Goal: Information Seeking & Learning: Learn about a topic

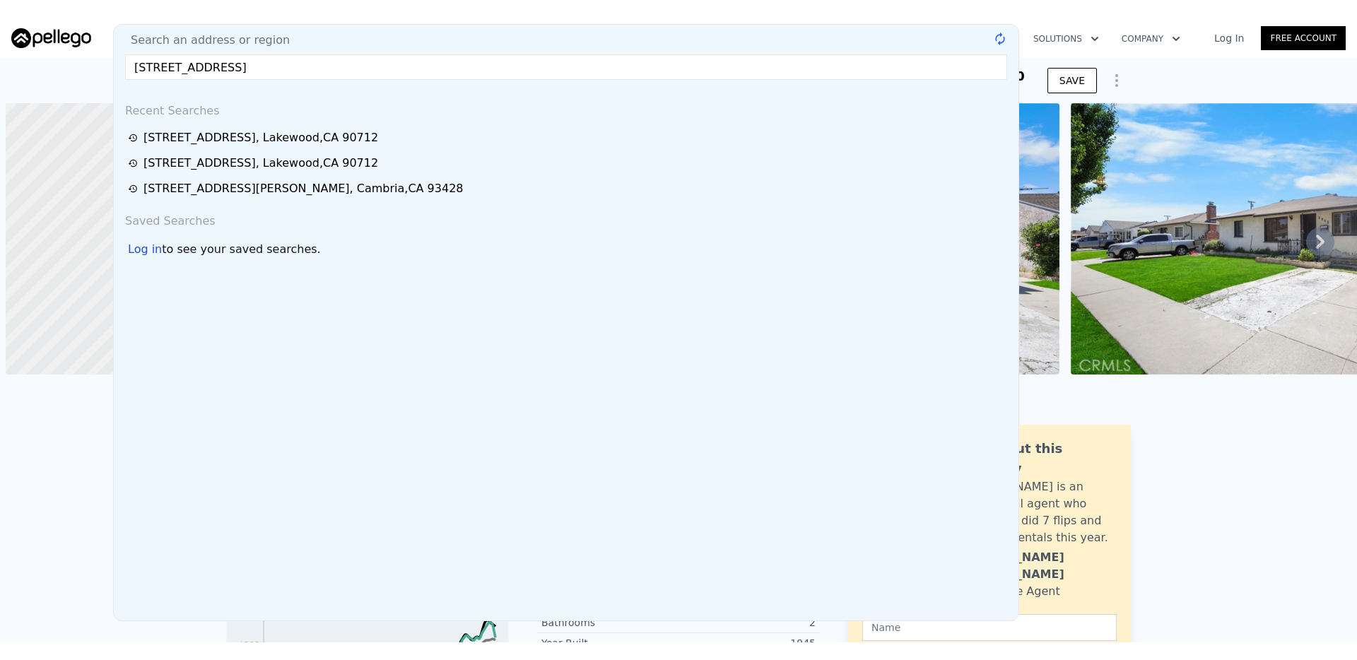
scroll to position [0, 6]
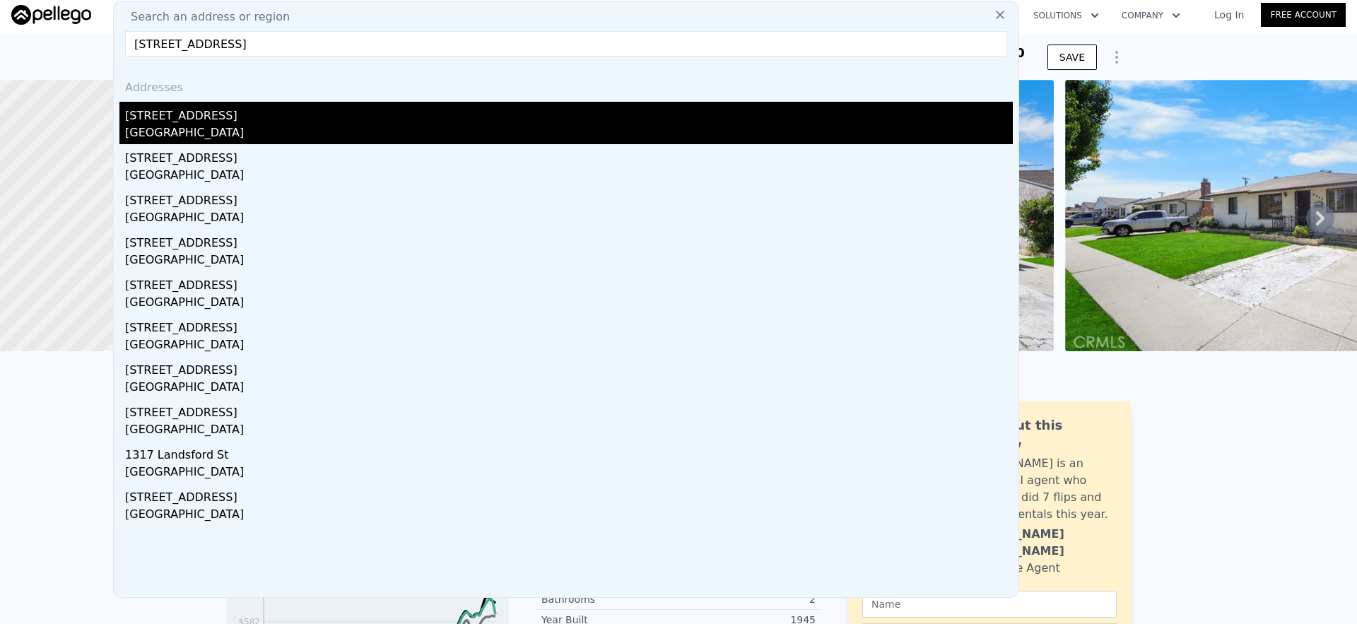
type input "[STREET_ADDRESS]"
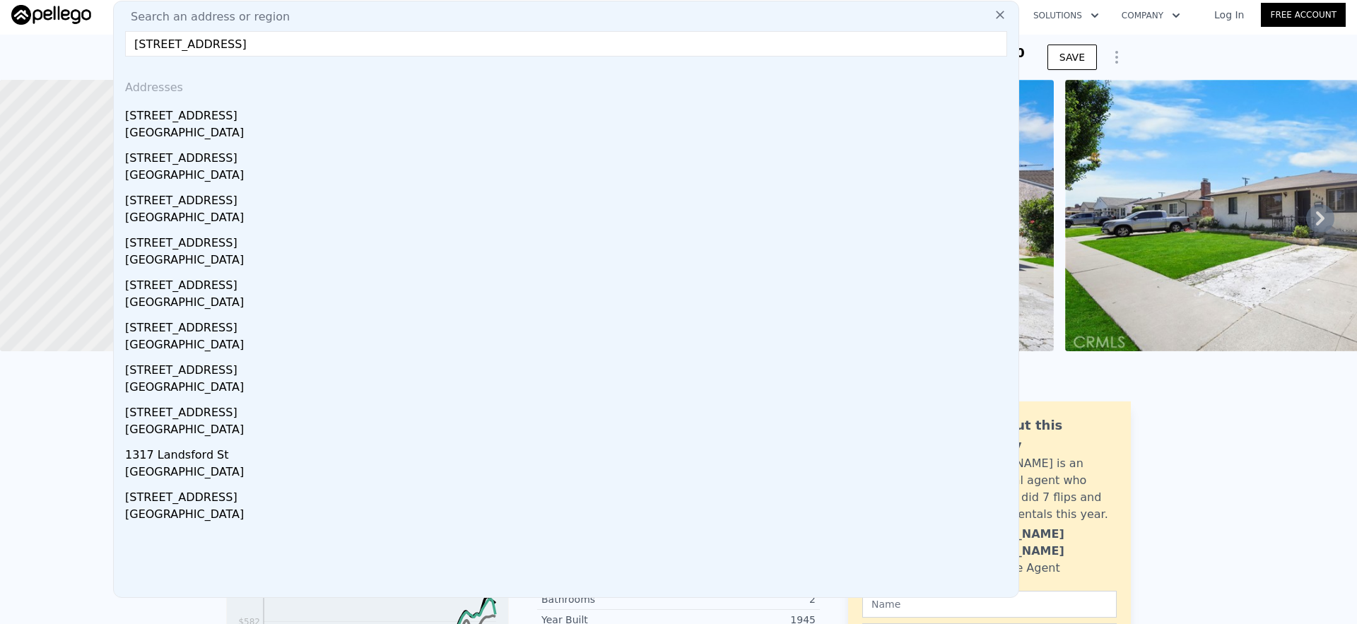
drag, startPoint x: 245, startPoint y: 120, endPoint x: 254, endPoint y: 129, distance: 12.5
click at [245, 120] on div "[STREET_ADDRESS]" at bounding box center [569, 113] width 888 height 23
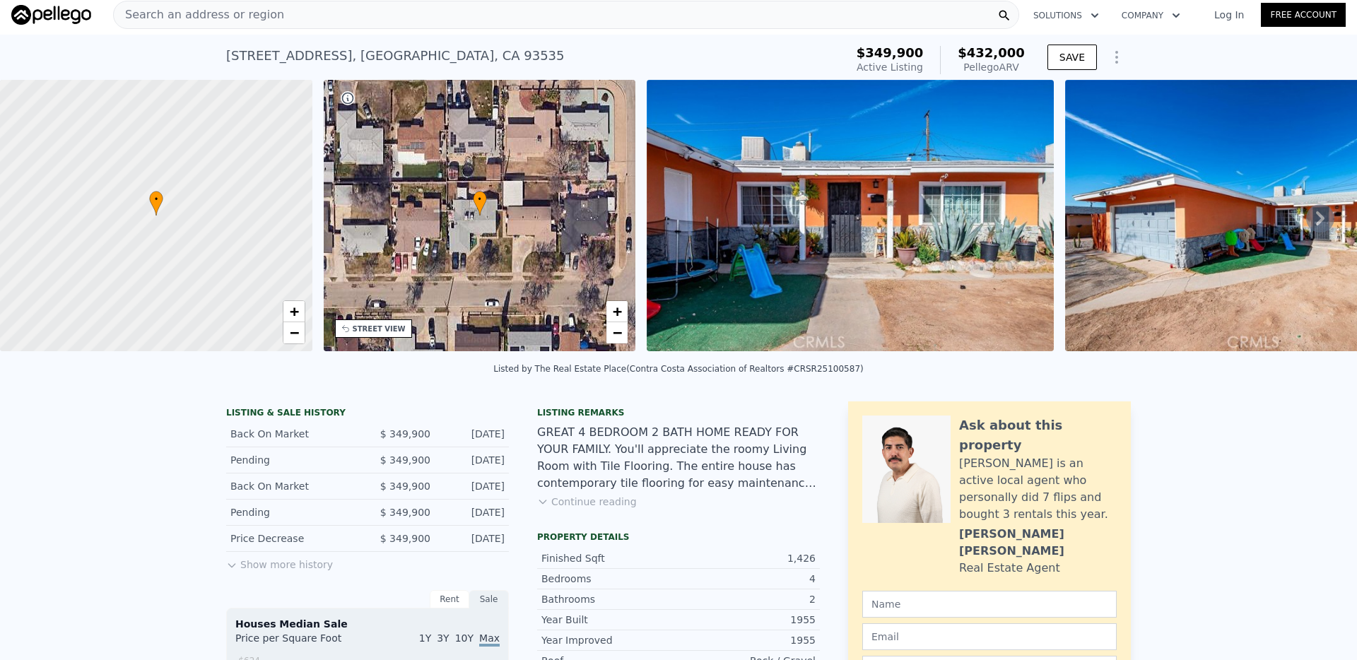
click at [485, 16] on div "Search an address or region" at bounding box center [566, 15] width 906 height 28
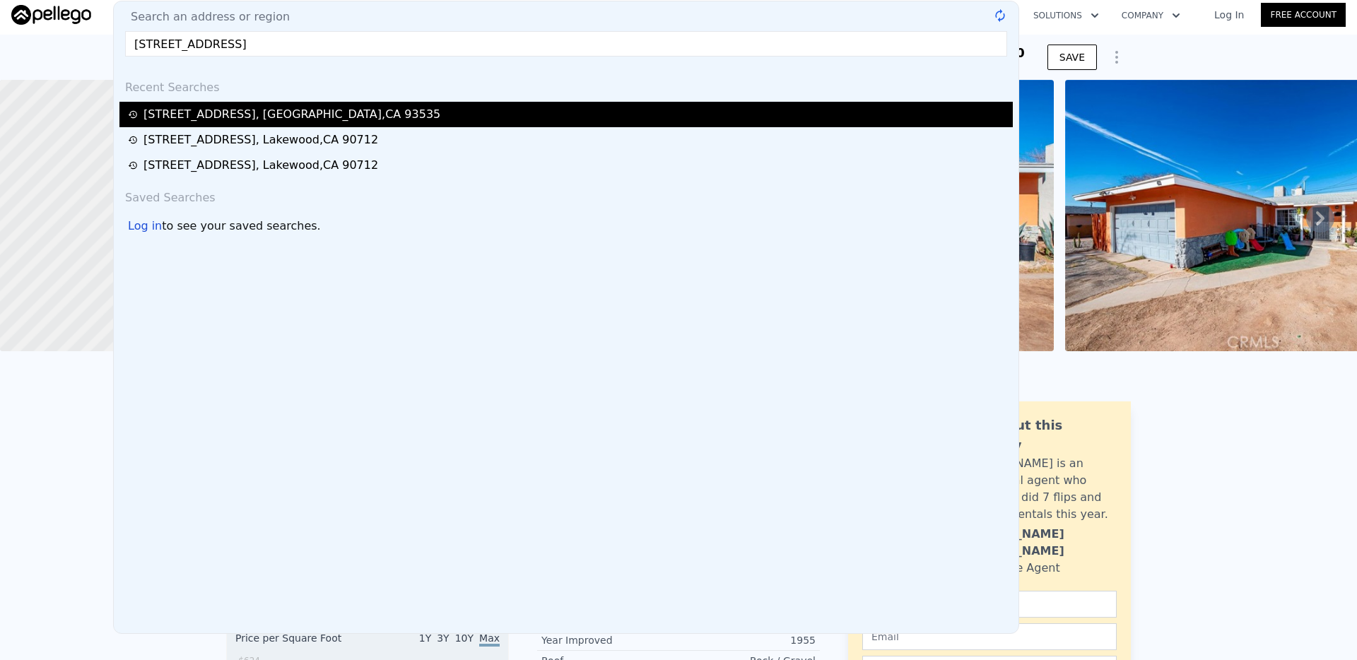
type input "[STREET_ADDRESS]"
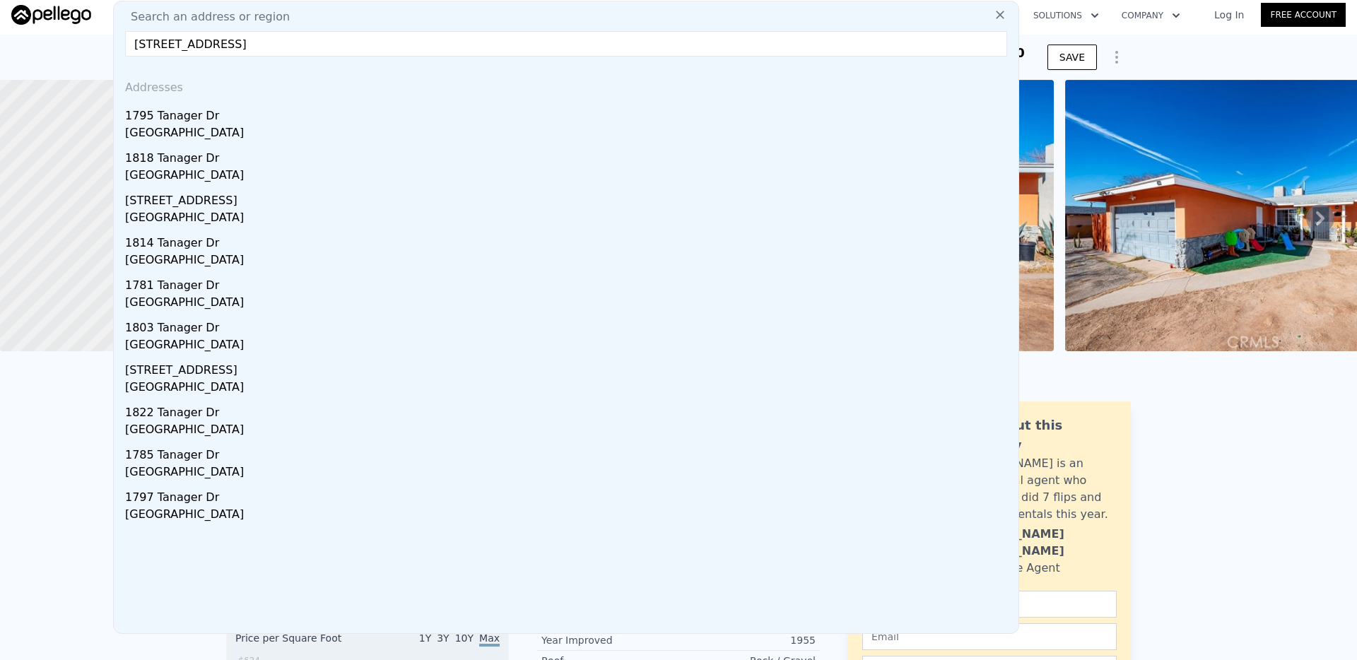
click at [254, 115] on div "1795 Tanager Dr" at bounding box center [569, 113] width 888 height 23
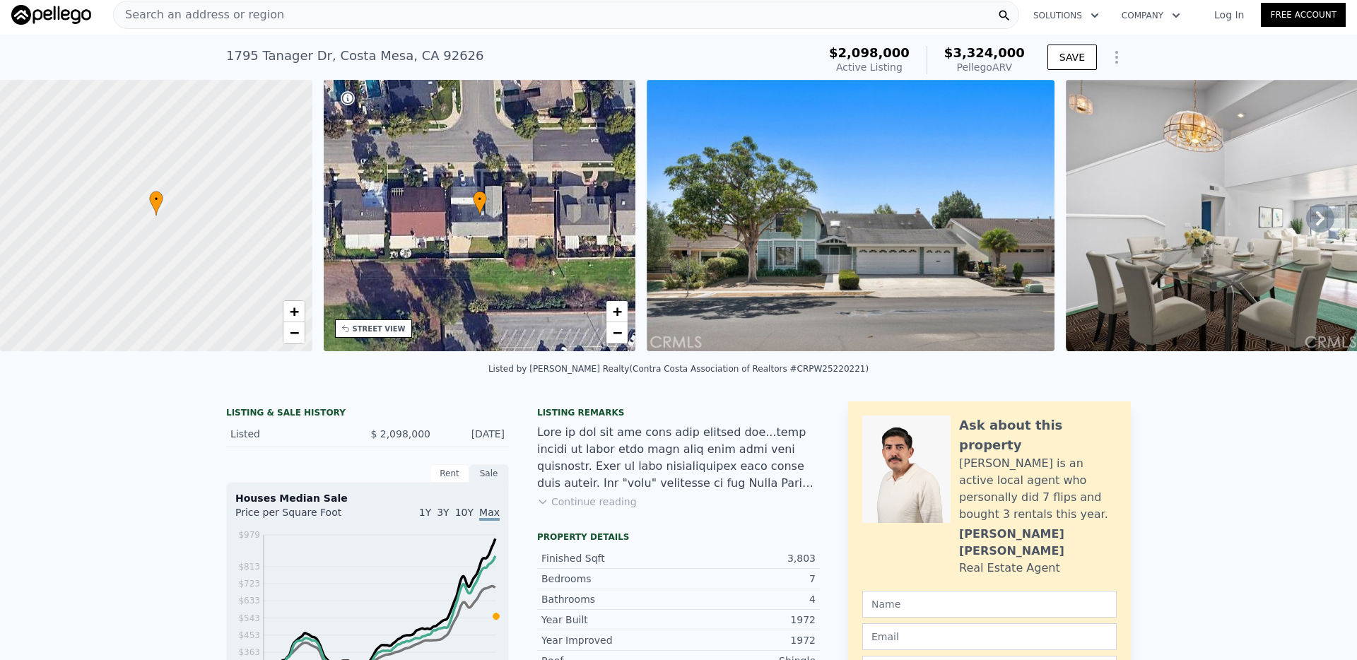
click at [618, 16] on div "Search an address or region" at bounding box center [566, 15] width 906 height 28
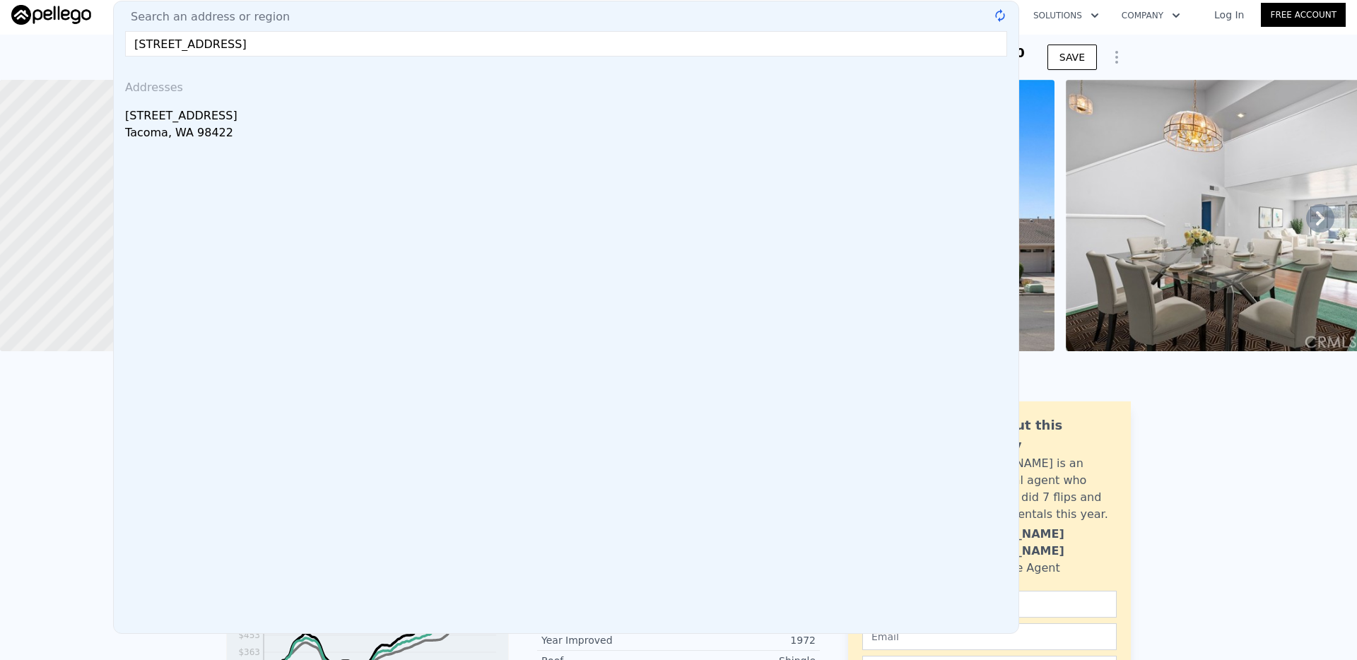
drag, startPoint x: 206, startPoint y: 45, endPoint x: 372, endPoint y: 57, distance: 165.9
click at [368, 57] on div "Search an address or region [STREET_ADDRESS] @keyframes spin { from { transform…" at bounding box center [566, 317] width 906 height 633
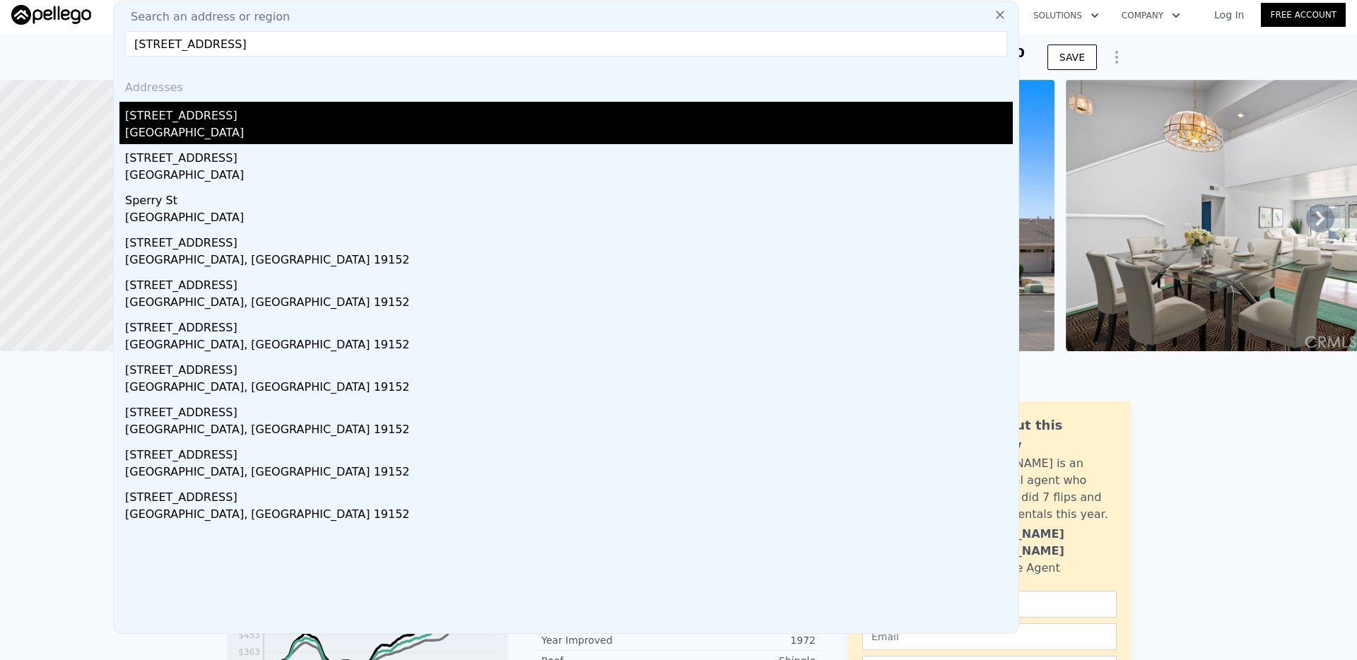
type input "[STREET_ADDRESS]"
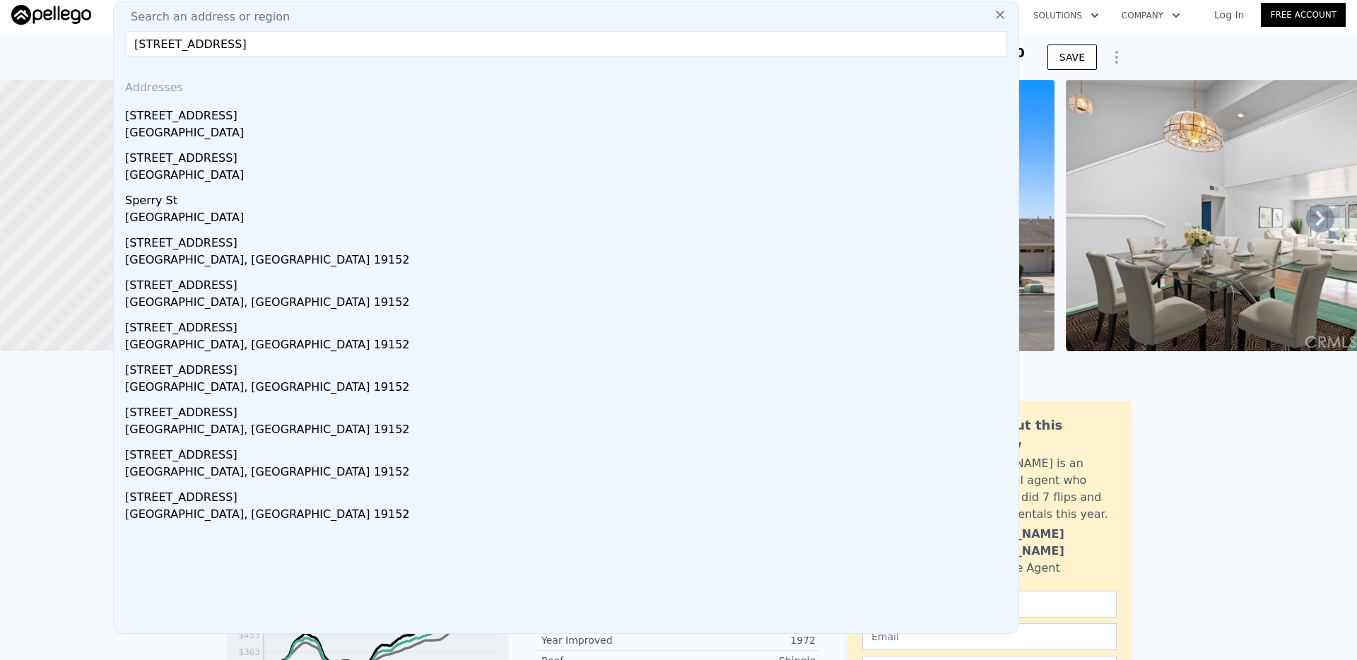
click at [348, 124] on div "[GEOGRAPHIC_DATA]" at bounding box center [569, 134] width 888 height 20
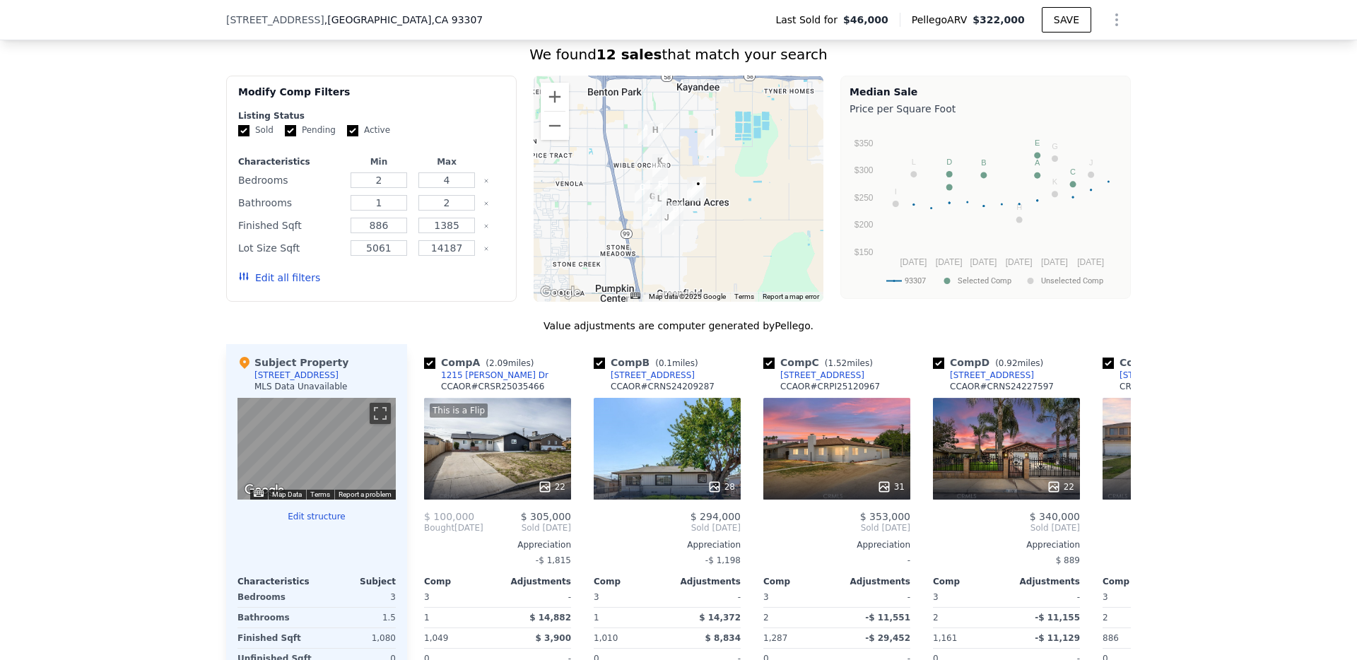
scroll to position [1077, 0]
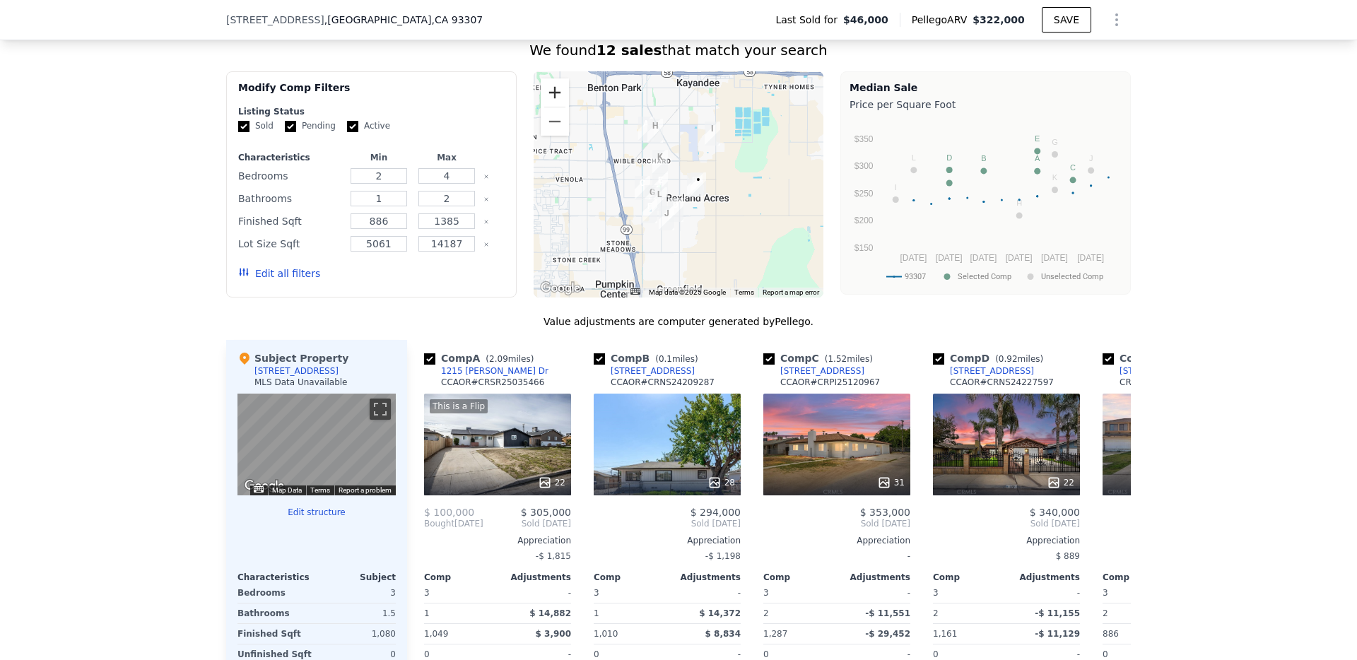
click at [550, 90] on button "Zoom in" at bounding box center [555, 92] width 28 height 28
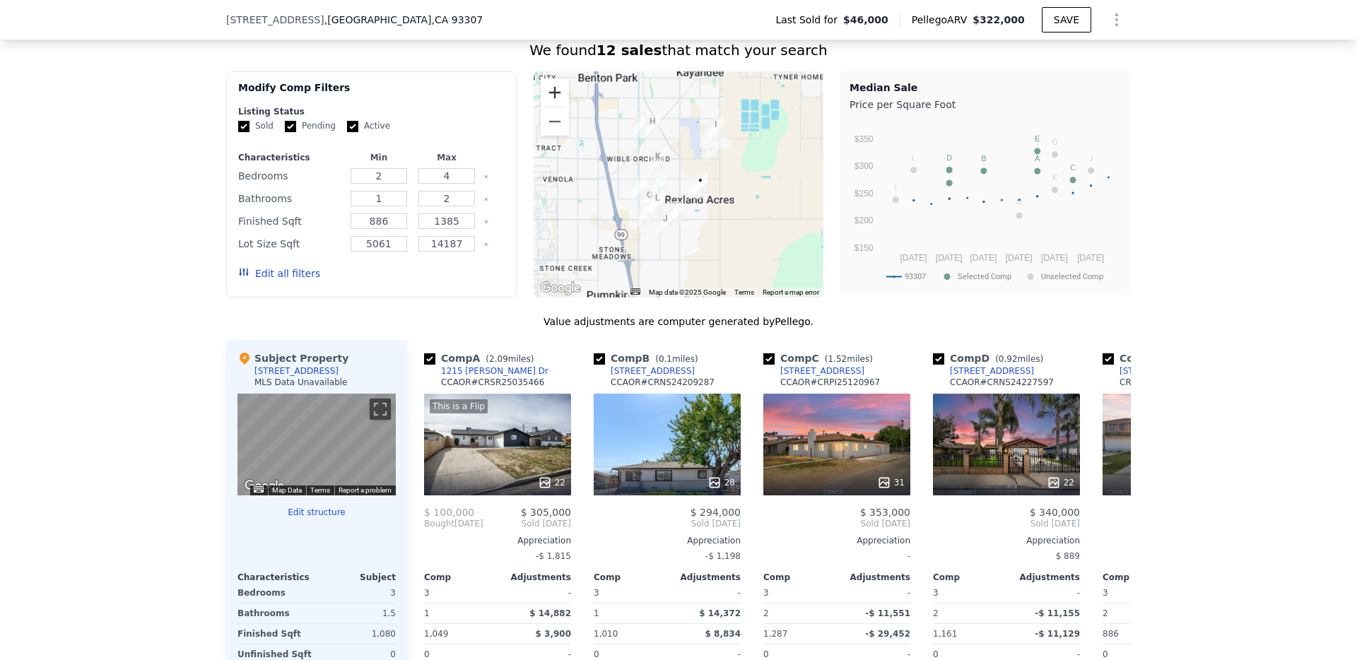
click at [550, 90] on button "Zoom in" at bounding box center [555, 92] width 28 height 28
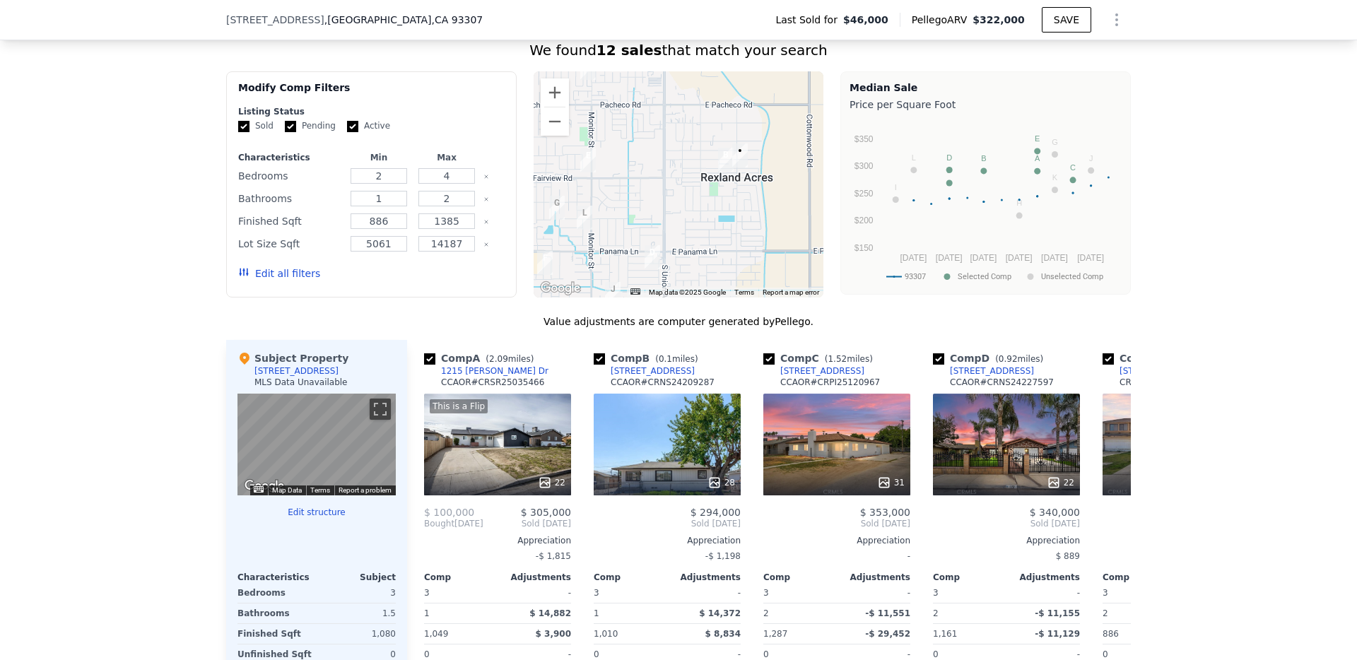
drag, startPoint x: 703, startPoint y: 249, endPoint x: 683, endPoint y: 187, distance: 65.5
click at [683, 187] on div at bounding box center [679, 184] width 291 height 226
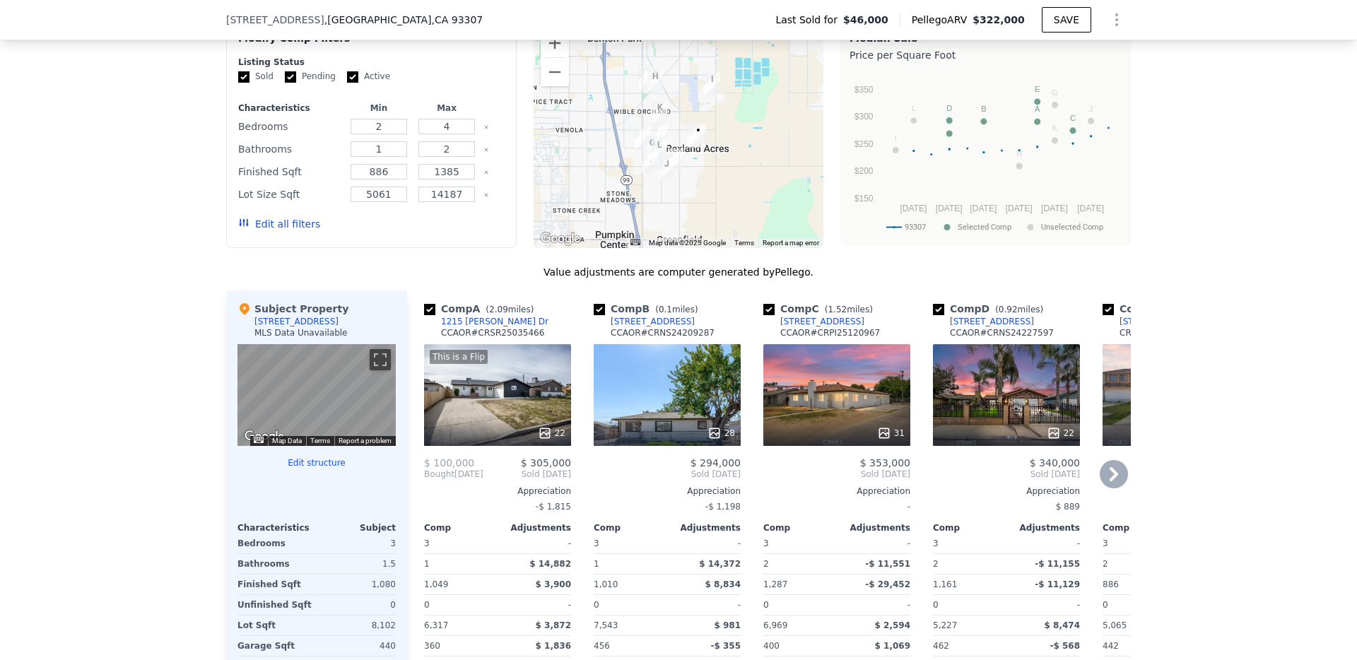
scroll to position [1100, 0]
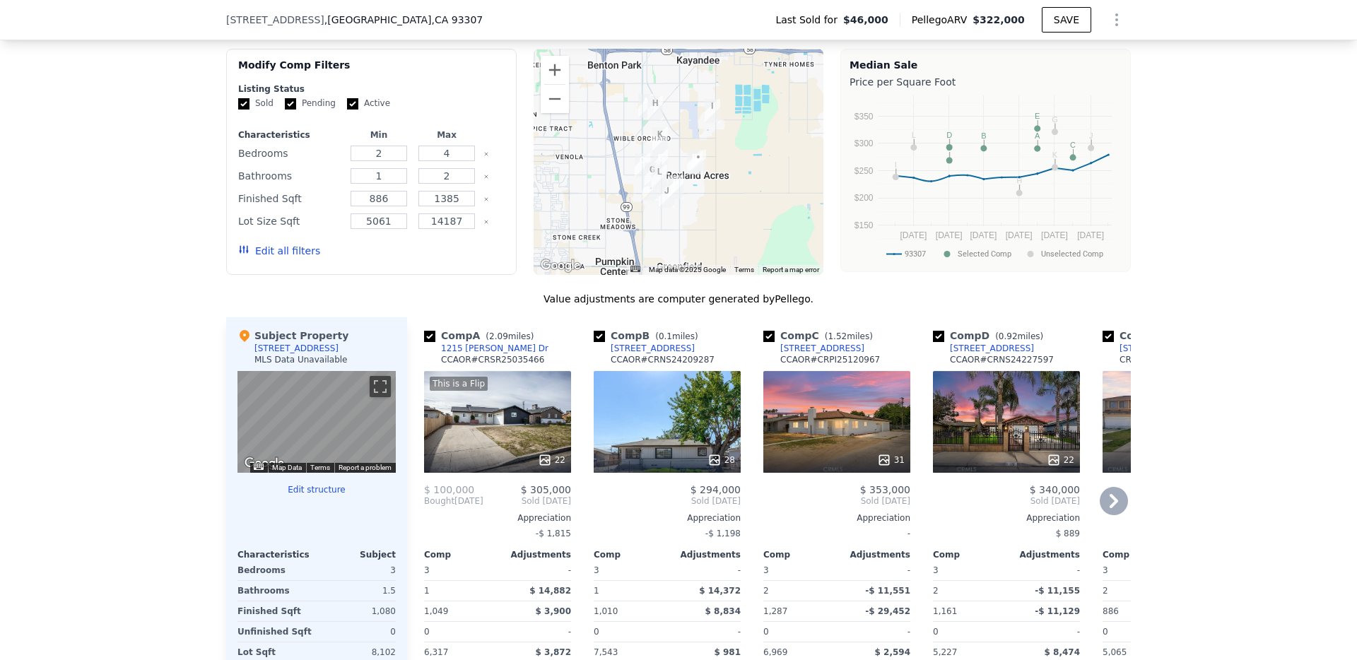
click at [673, 398] on div "28" at bounding box center [667, 422] width 147 height 102
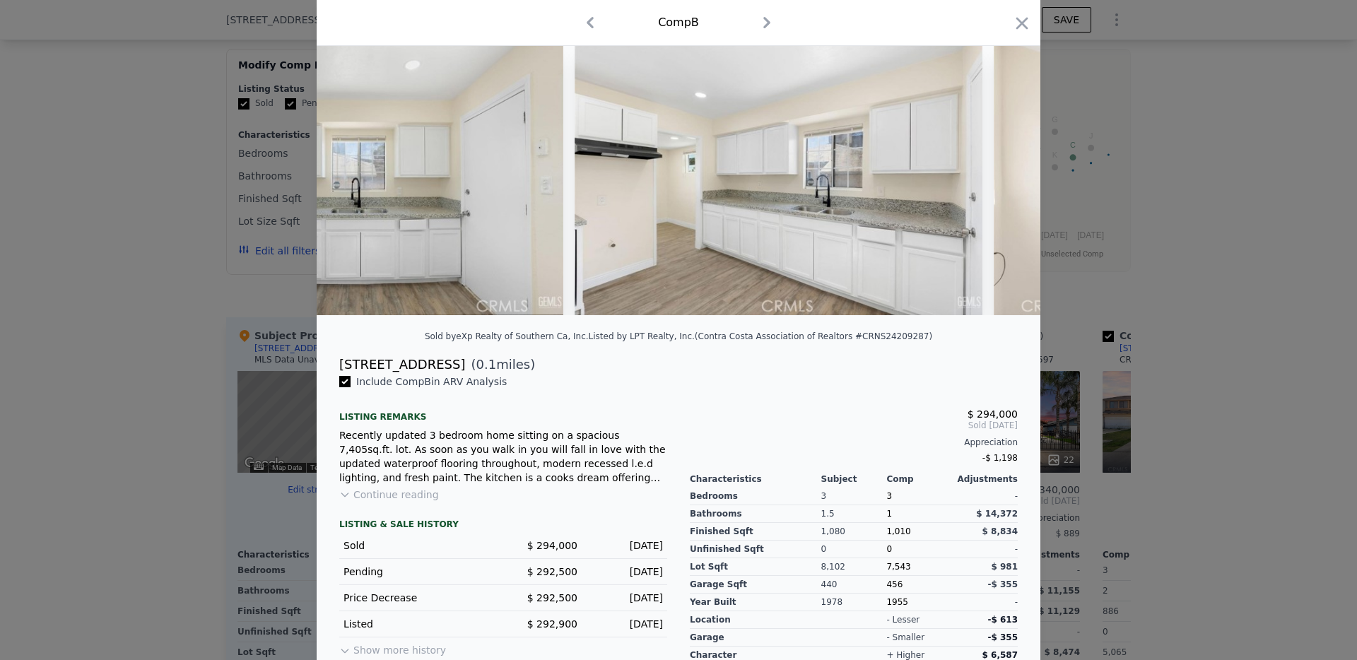
scroll to position [0, 3881]
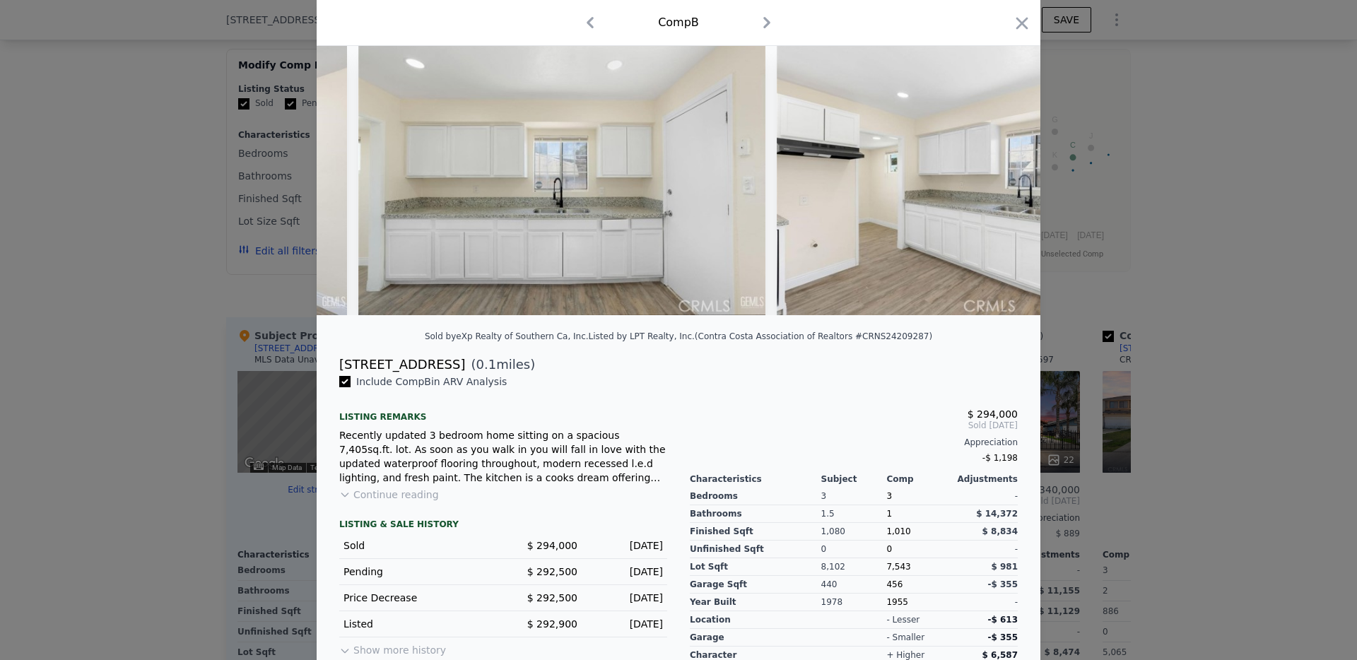
drag, startPoint x: 1026, startPoint y: 32, endPoint x: 964, endPoint y: 8, distance: 66.7
click at [1026, 32] on icon "button" at bounding box center [1022, 23] width 20 height 20
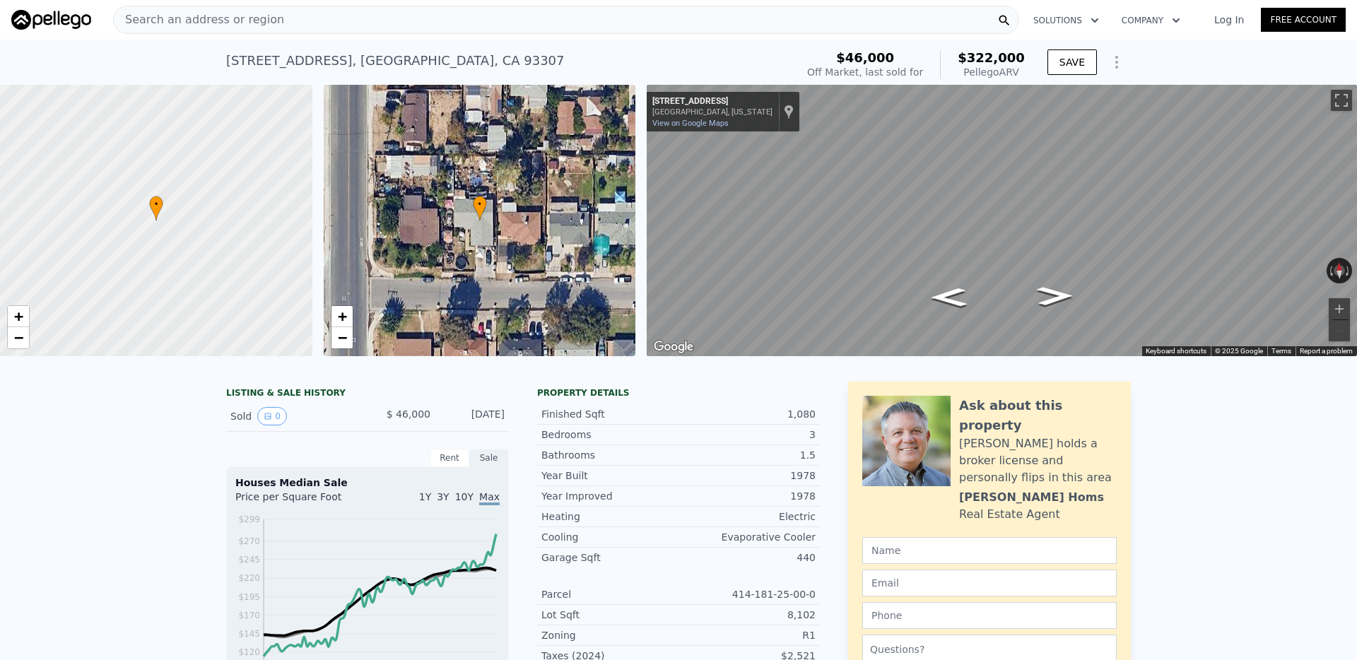
click at [470, 23] on div "Search an address or region" at bounding box center [566, 20] width 906 height 28
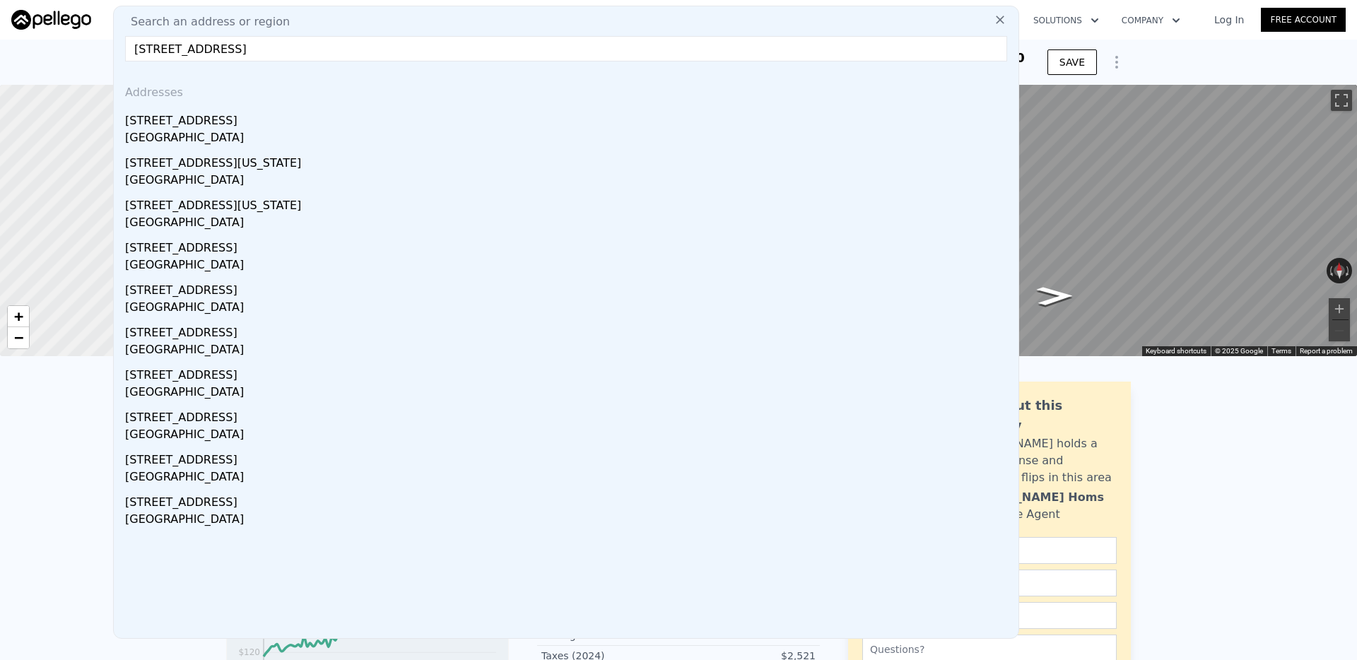
type input "[STREET_ADDRESS]"
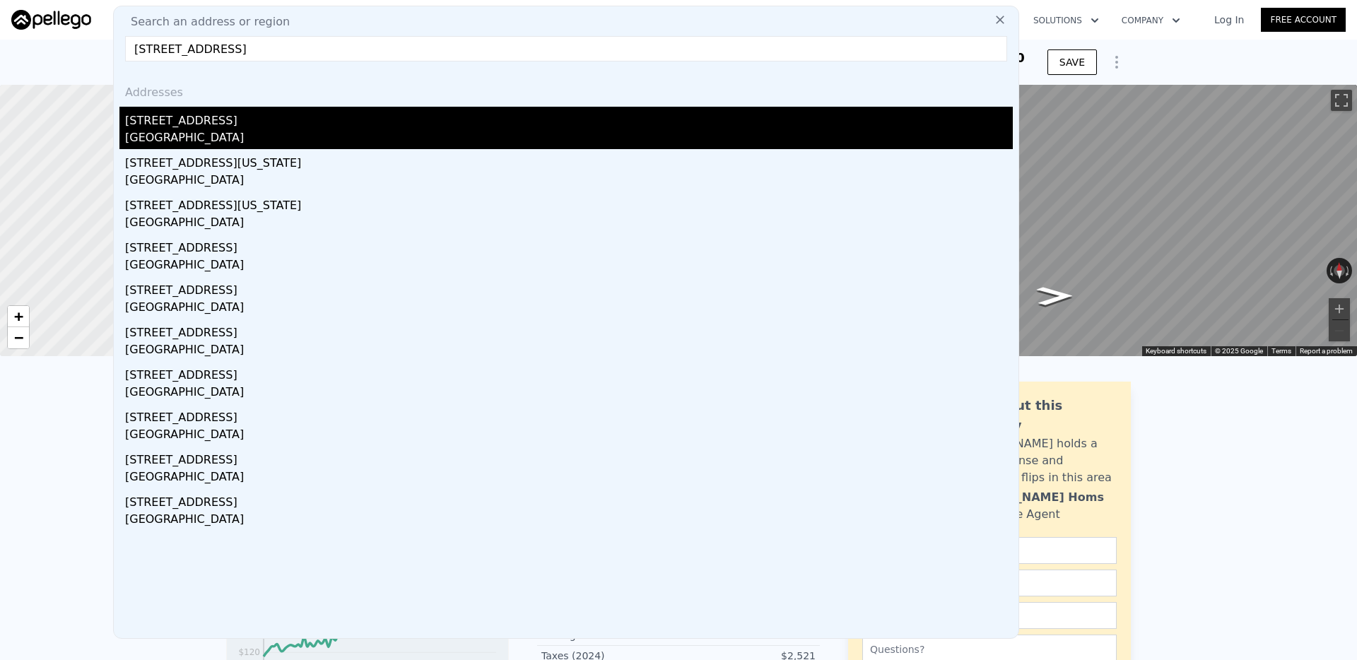
drag, startPoint x: 310, startPoint y: 105, endPoint x: 279, endPoint y: 124, distance: 36.9
click at [279, 124] on div "[STREET_ADDRESS]" at bounding box center [569, 118] width 888 height 23
type input "952"
type input "1614"
type input "3224"
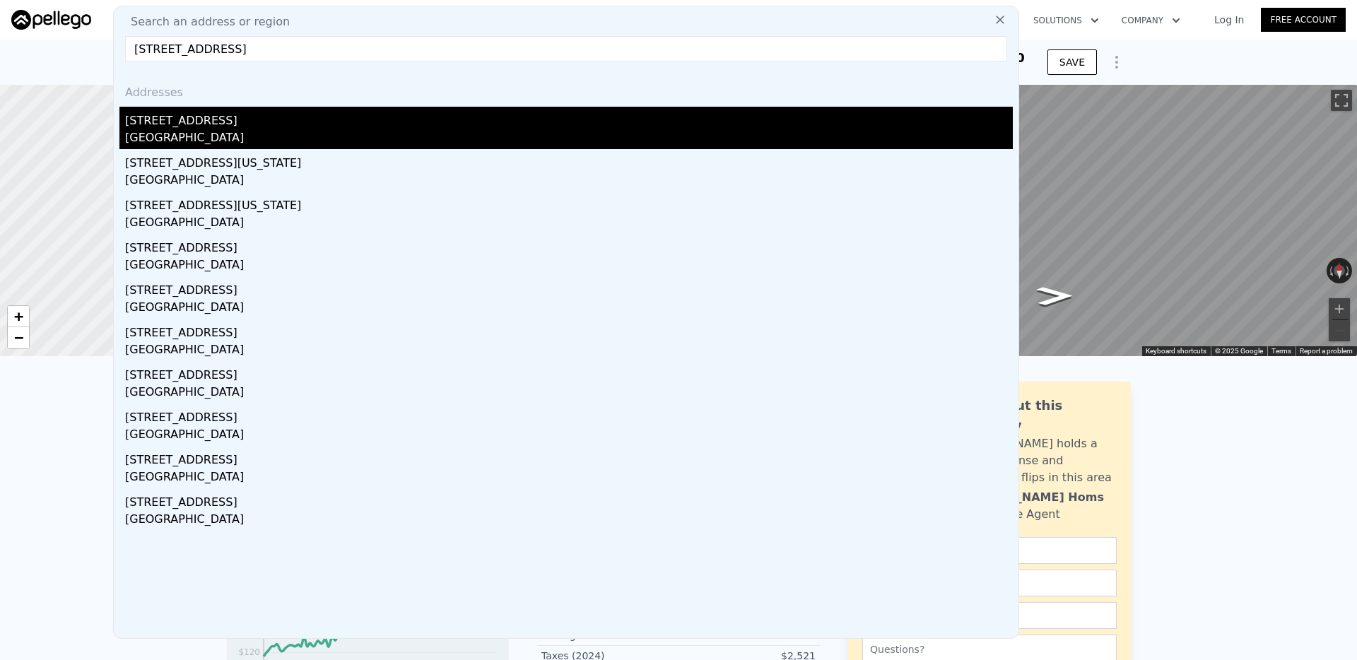
type input "8440"
type input "$ 872,000"
type input "6"
type input "-$ 3,788"
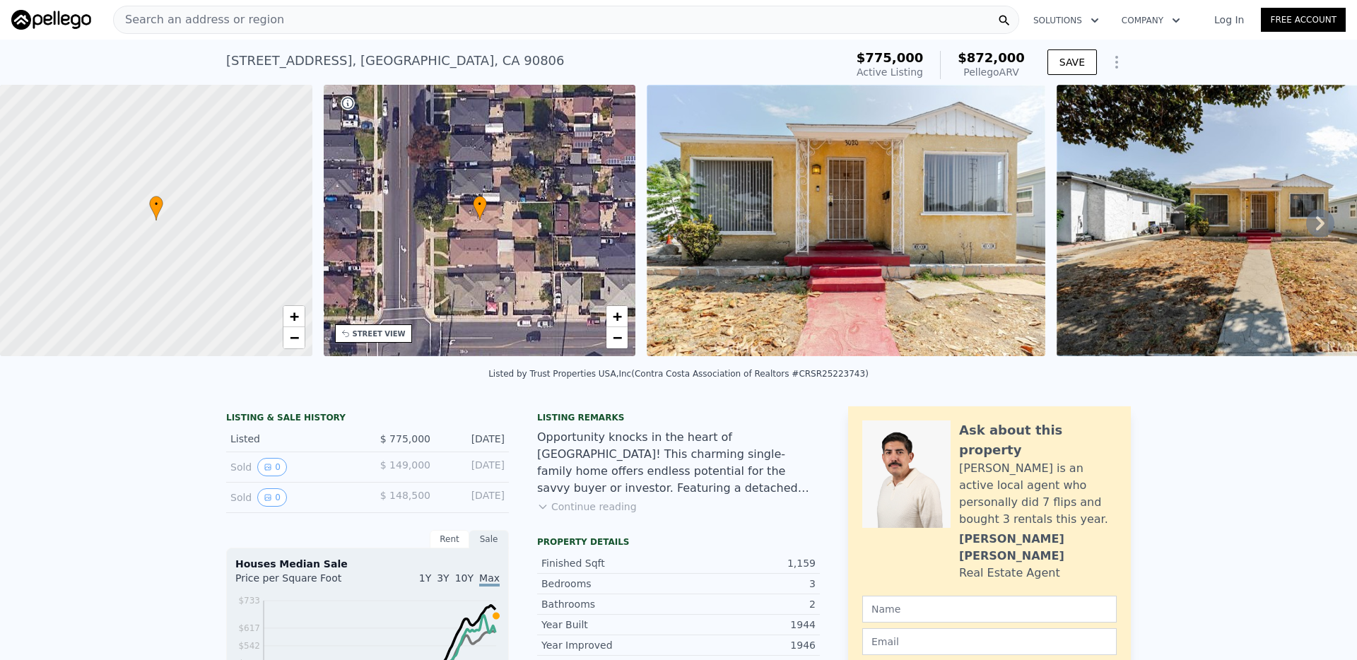
click at [554, 25] on div "Search an address or region" at bounding box center [566, 20] width 906 height 28
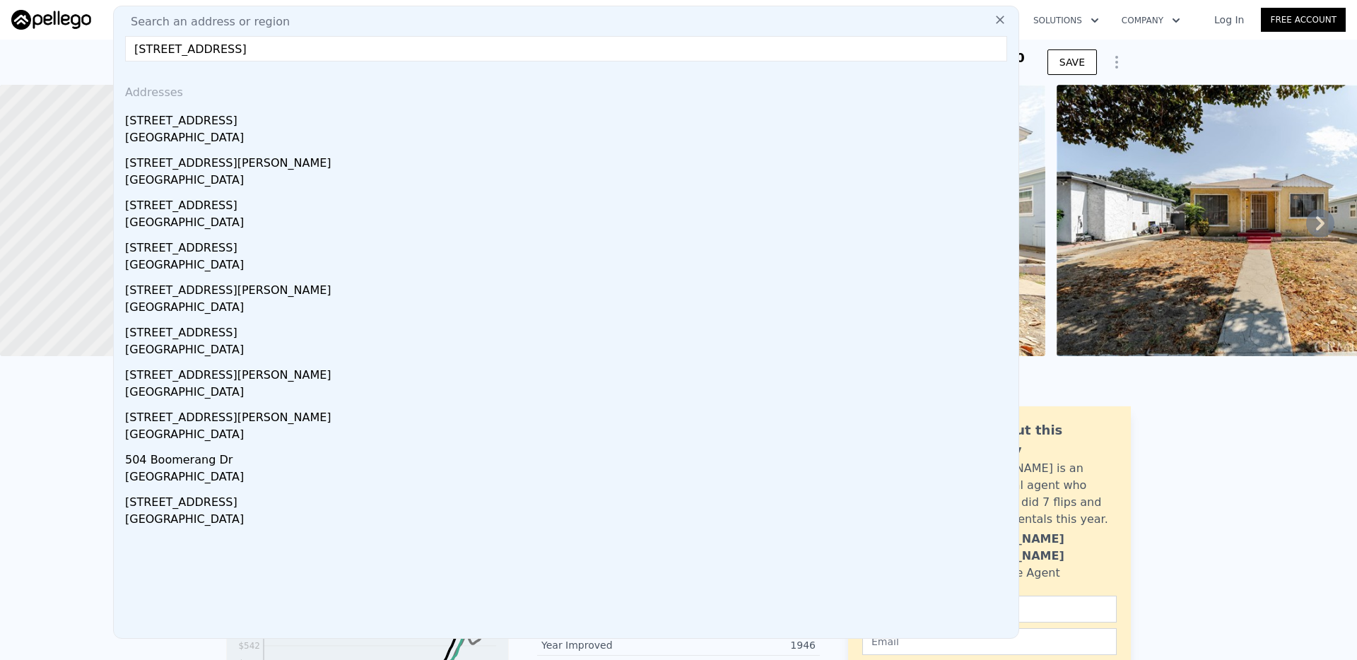
type input "[STREET_ADDRESS]"
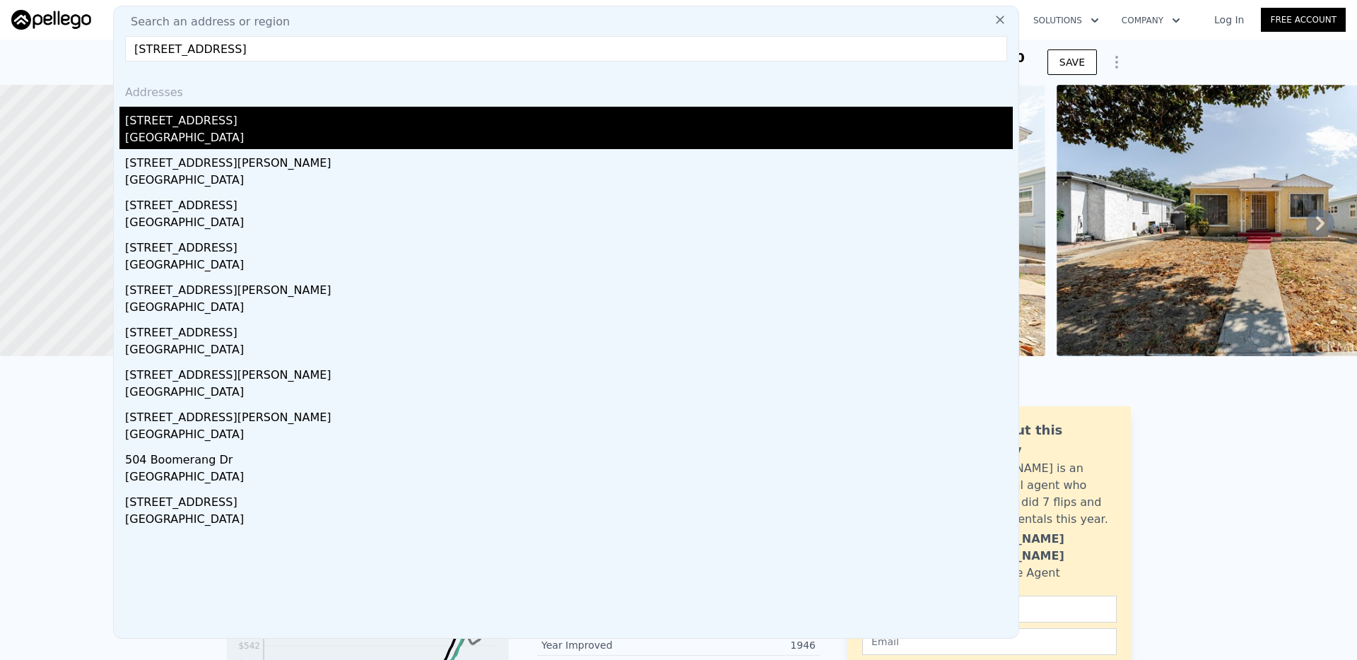
click at [258, 118] on div "[STREET_ADDRESS]" at bounding box center [569, 118] width 888 height 23
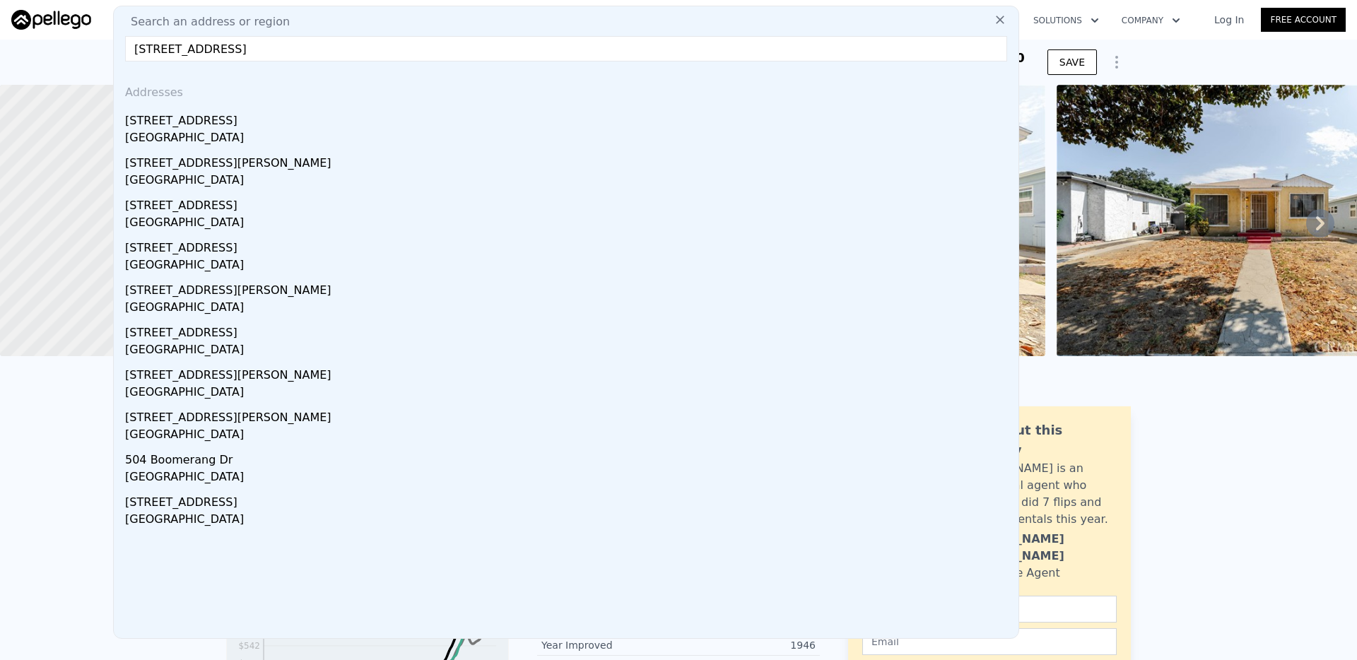
type input "886"
type input "1385"
type input "5061"
type input "14187"
type input "$ 322,000"
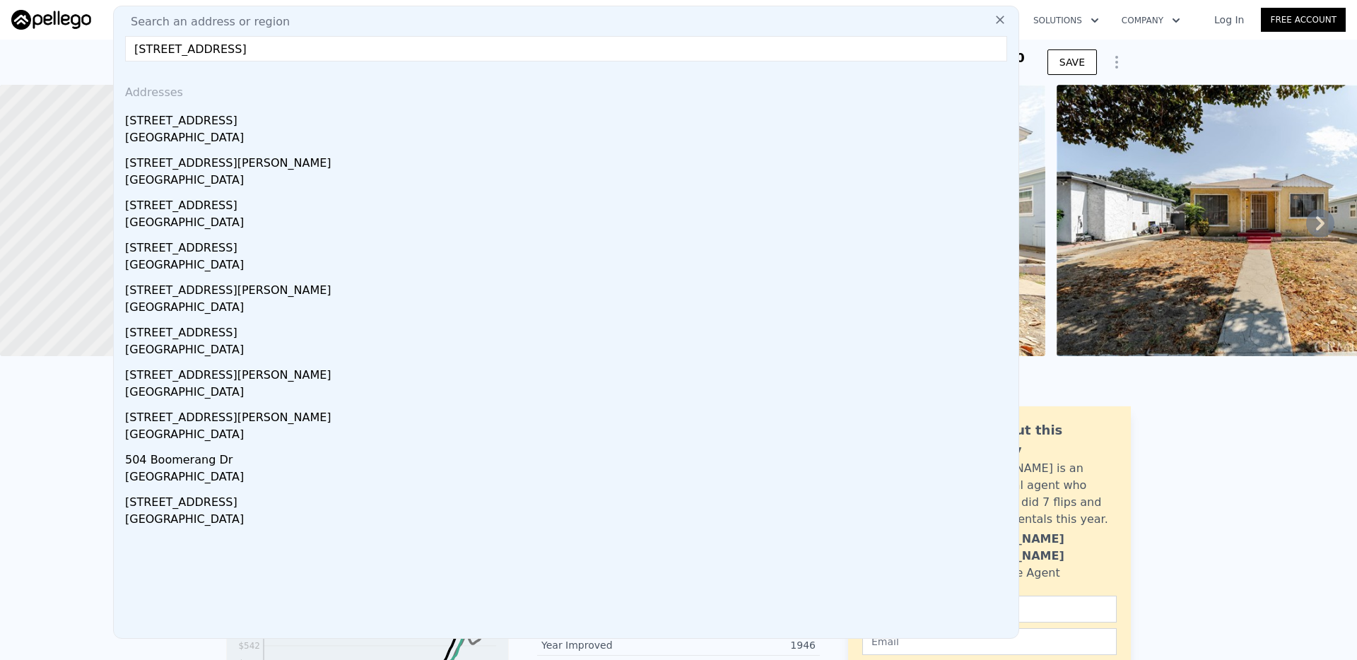
type input "4"
type input "$ 253,772"
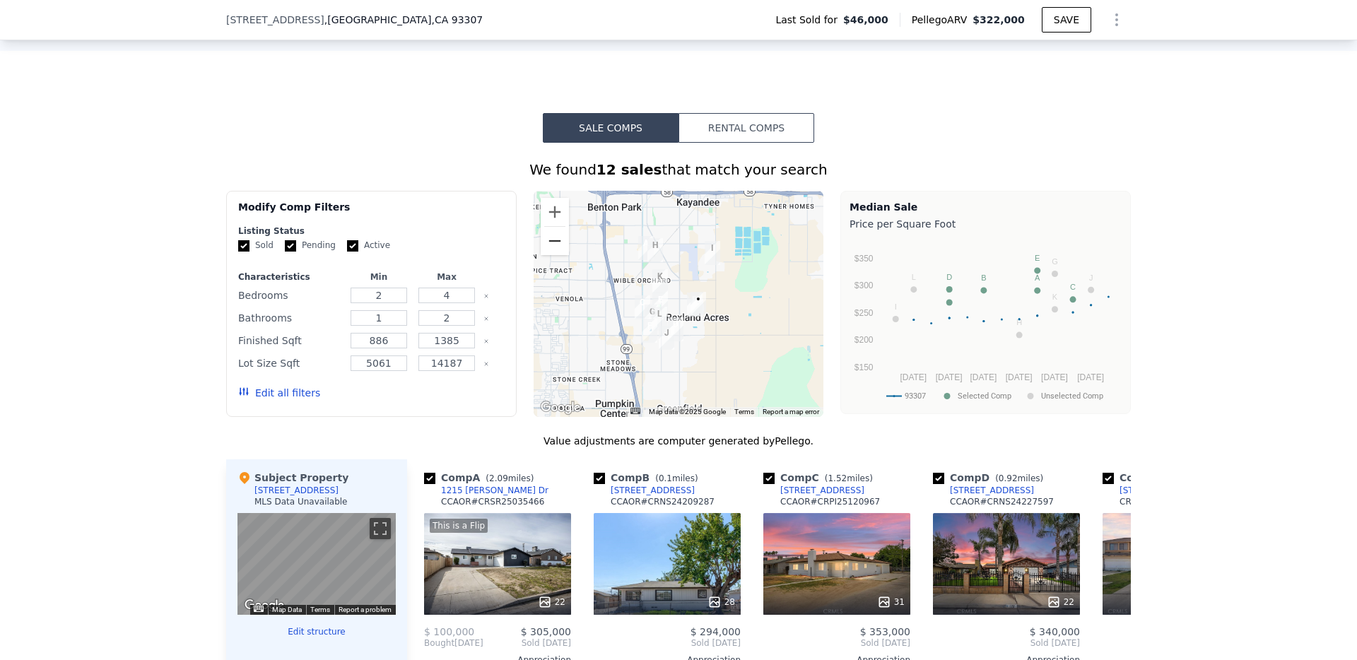
scroll to position [964, 0]
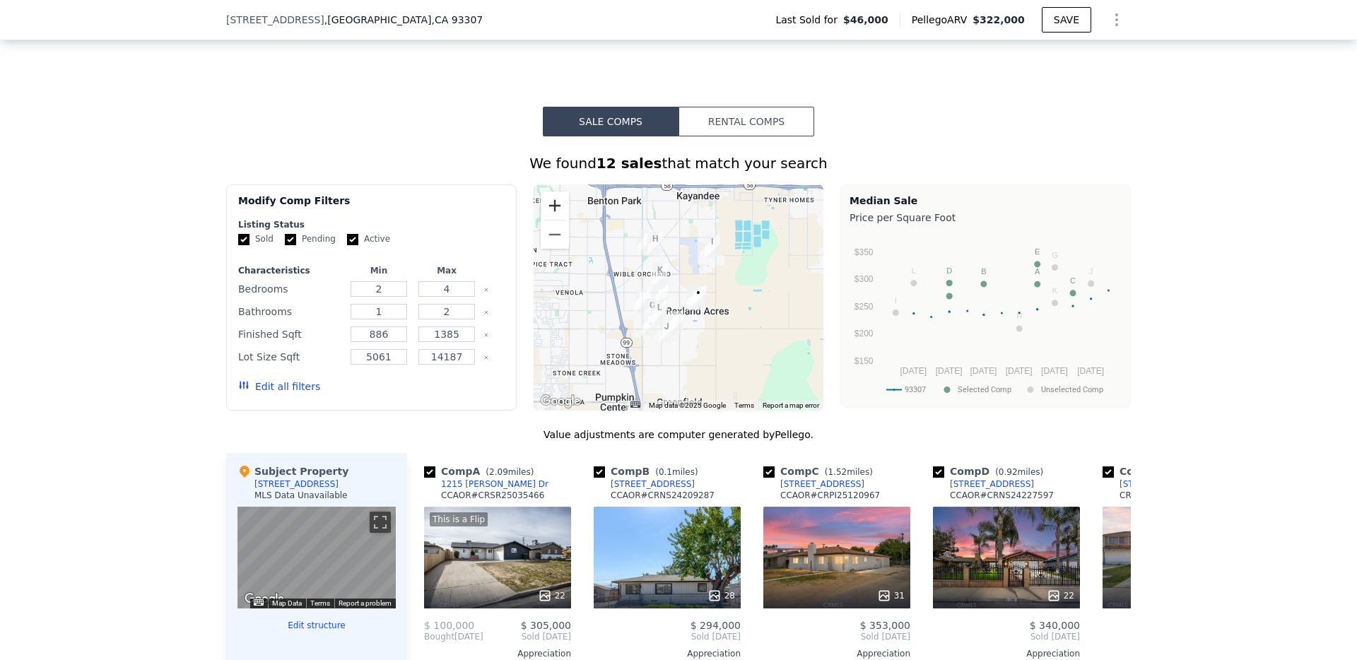
click at [554, 197] on button "Zoom in" at bounding box center [555, 206] width 28 height 28
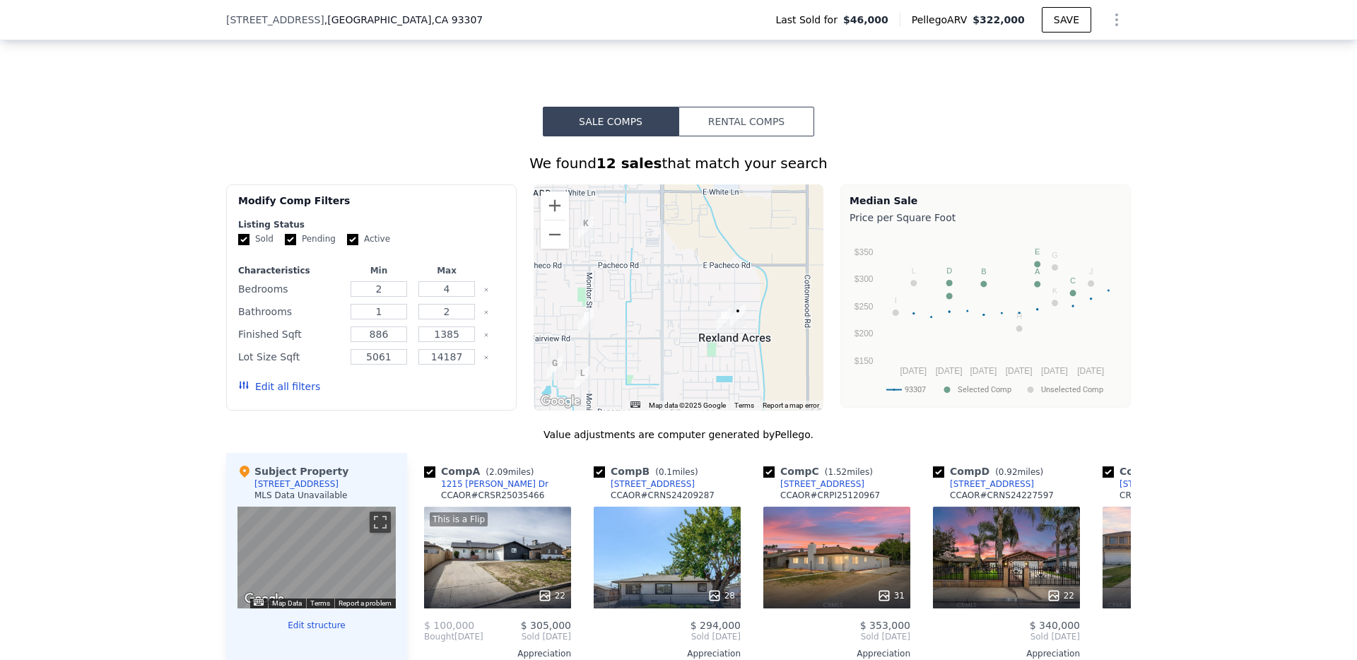
drag, startPoint x: 777, startPoint y: 365, endPoint x: 734, endPoint y: 334, distance: 52.6
click at [734, 332] on div at bounding box center [679, 298] width 291 height 226
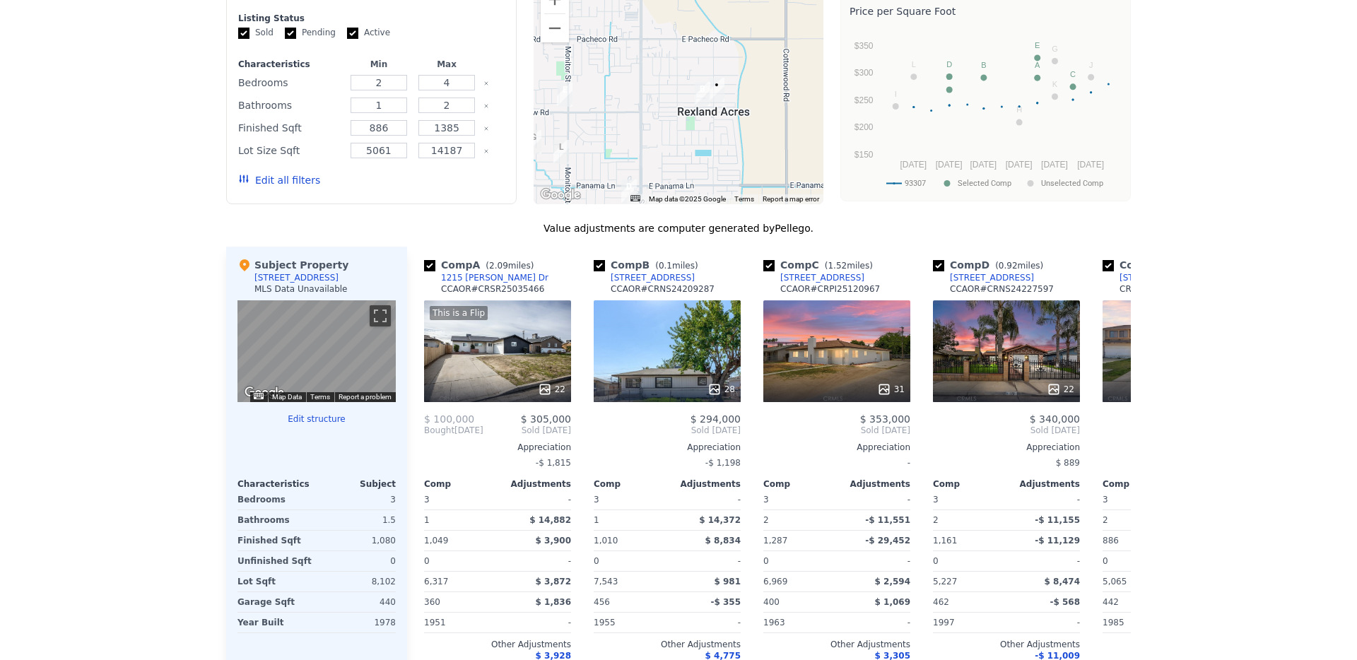
scroll to position [0, 0]
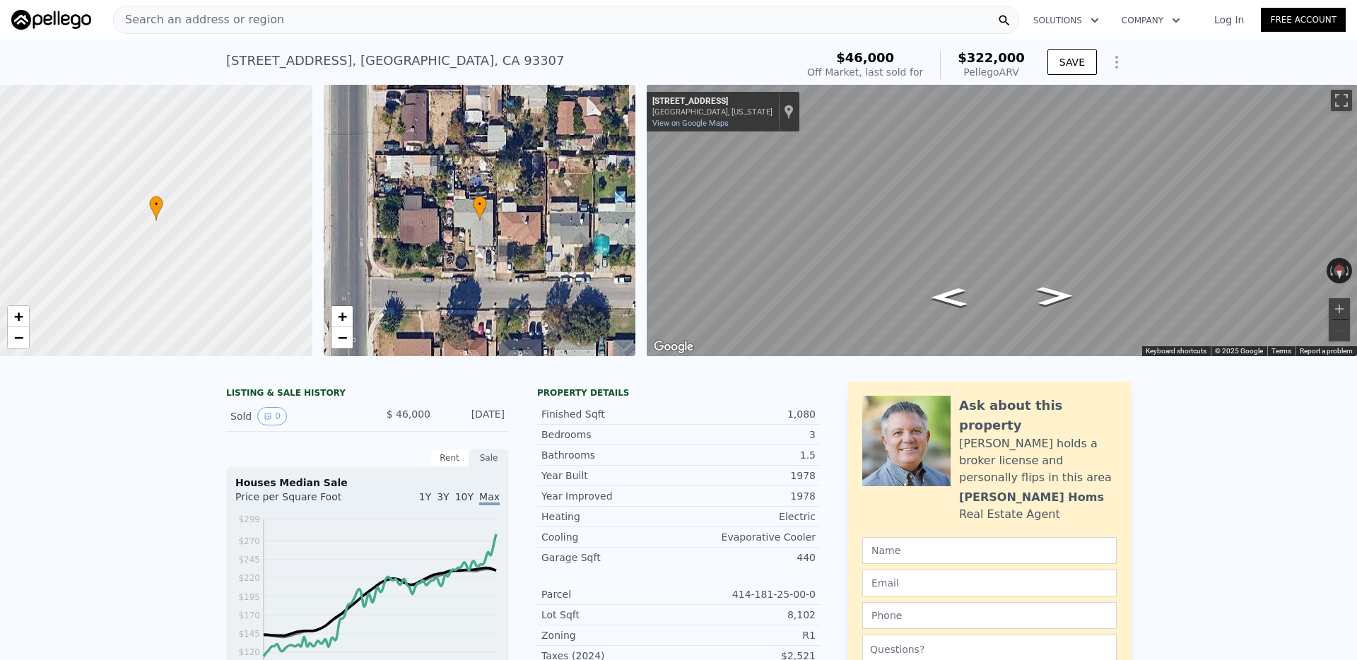
click at [625, 16] on div "Search an address or region" at bounding box center [566, 20] width 906 height 28
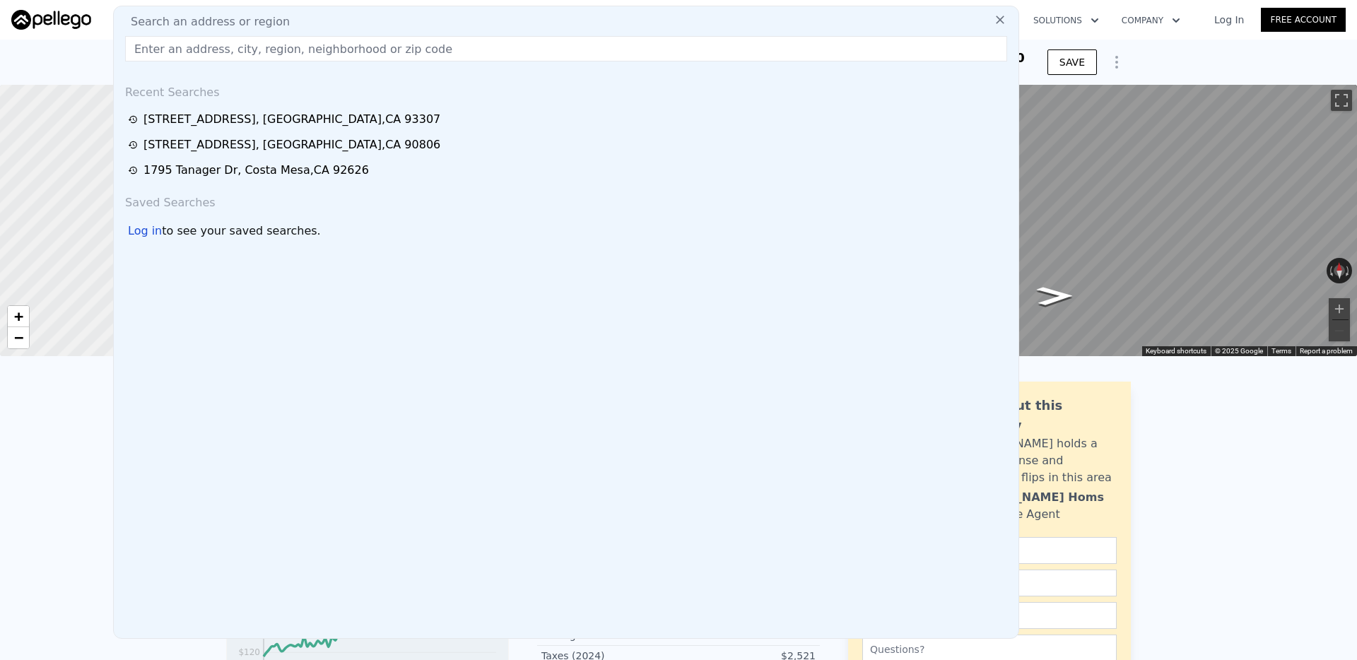
type input "3"
type input "5065"
type input "$ 318,000"
type input "$ 249,990"
checkbox input "true"
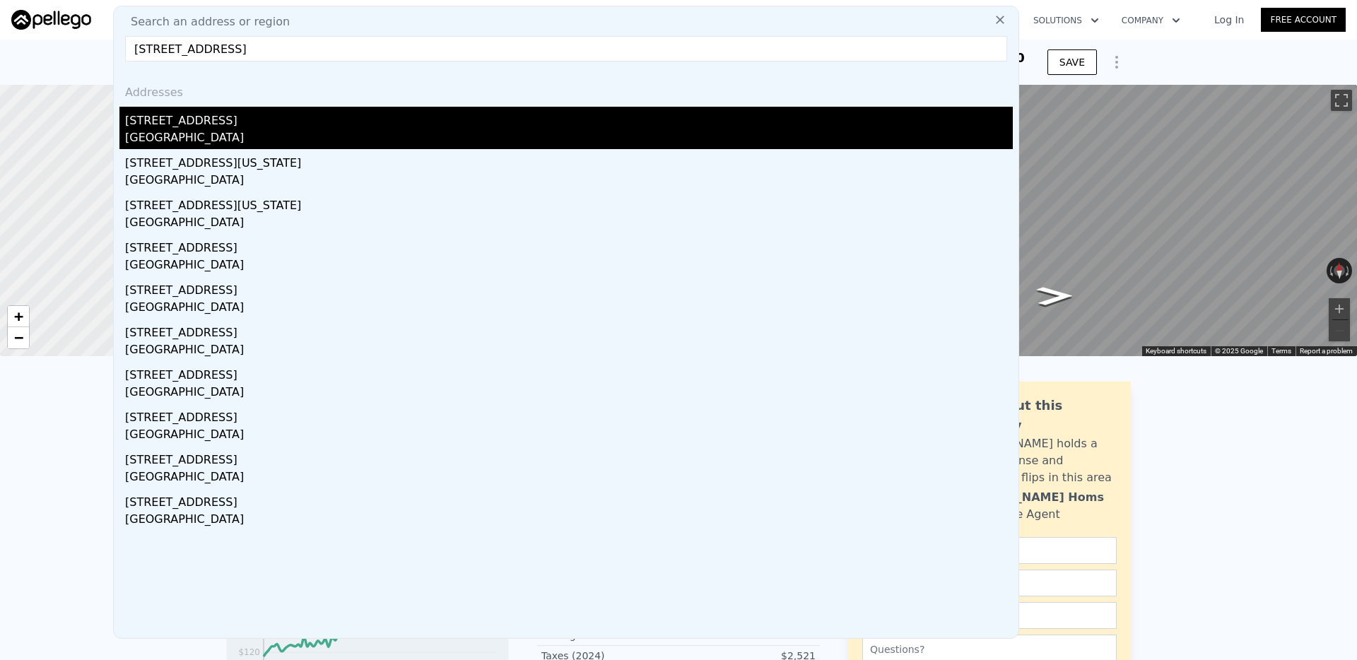
type input "[STREET_ADDRESS]"
click at [263, 130] on div "[GEOGRAPHIC_DATA]" at bounding box center [569, 139] width 888 height 20
type input "2"
type input "952"
type input "1614"
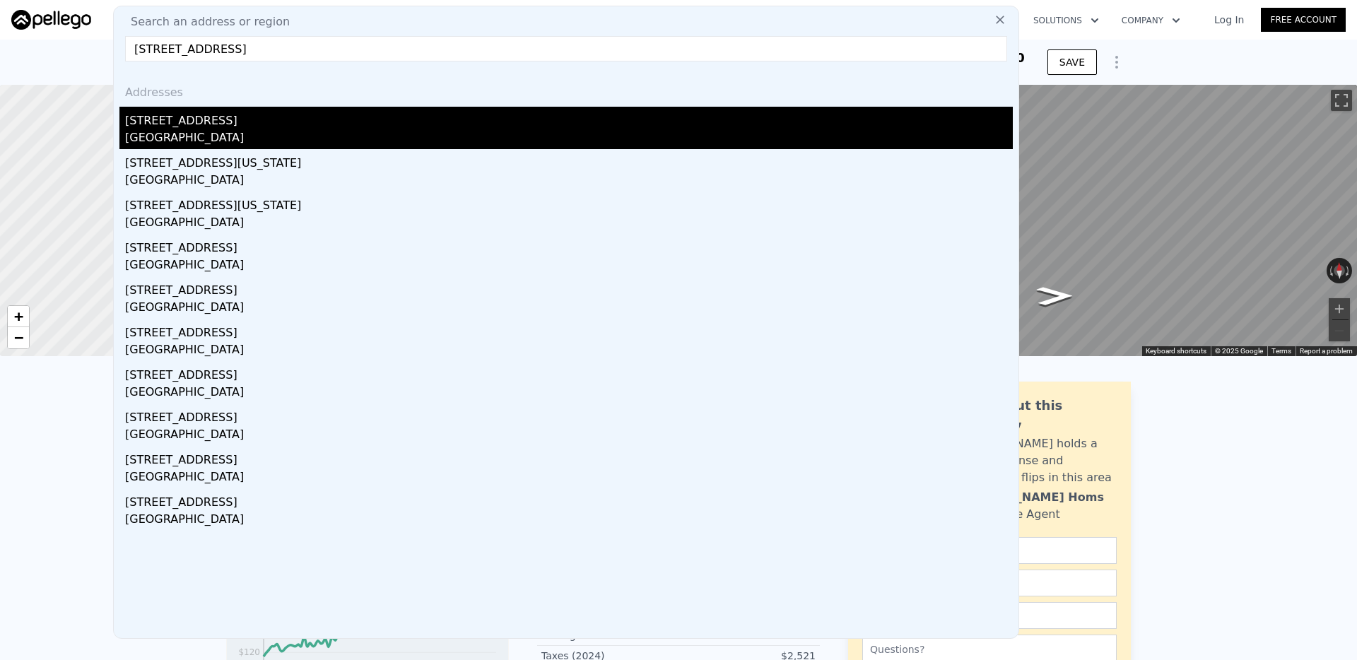
type input "3224"
type input "8440"
type input "$ 872,000"
type input "6"
type input "-$ 3,788"
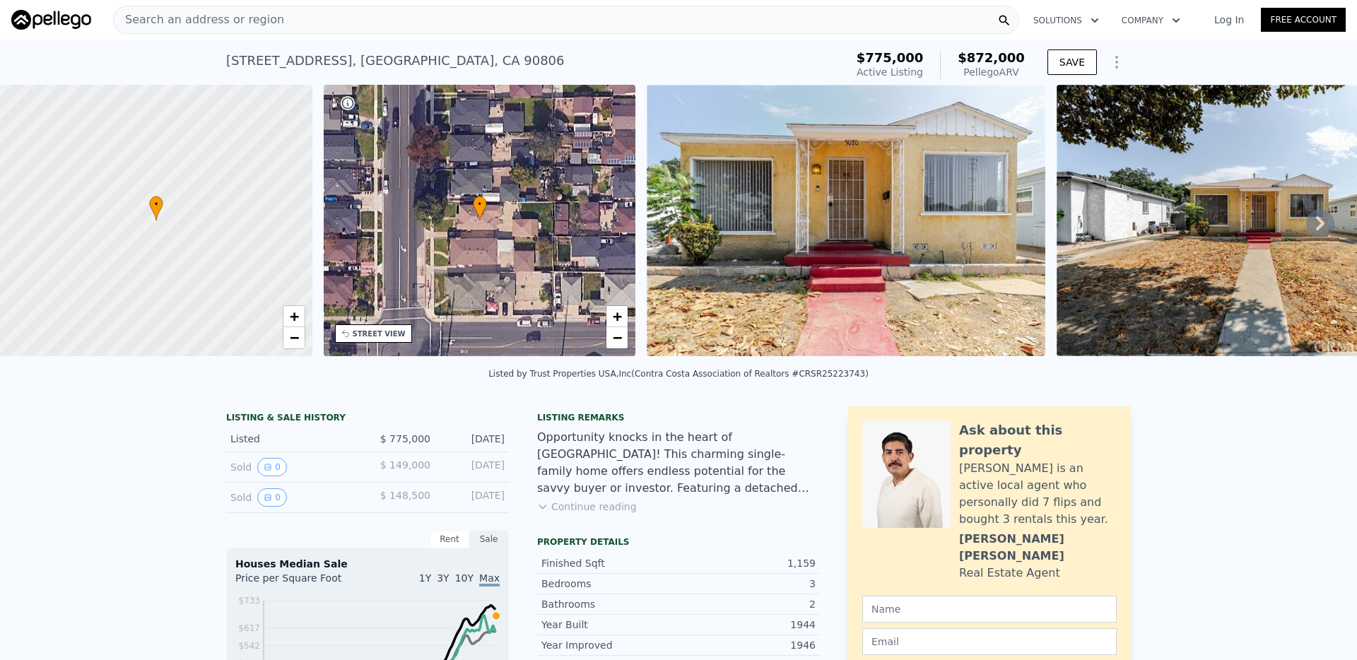
click at [619, 18] on div "Search an address or region" at bounding box center [566, 20] width 906 height 28
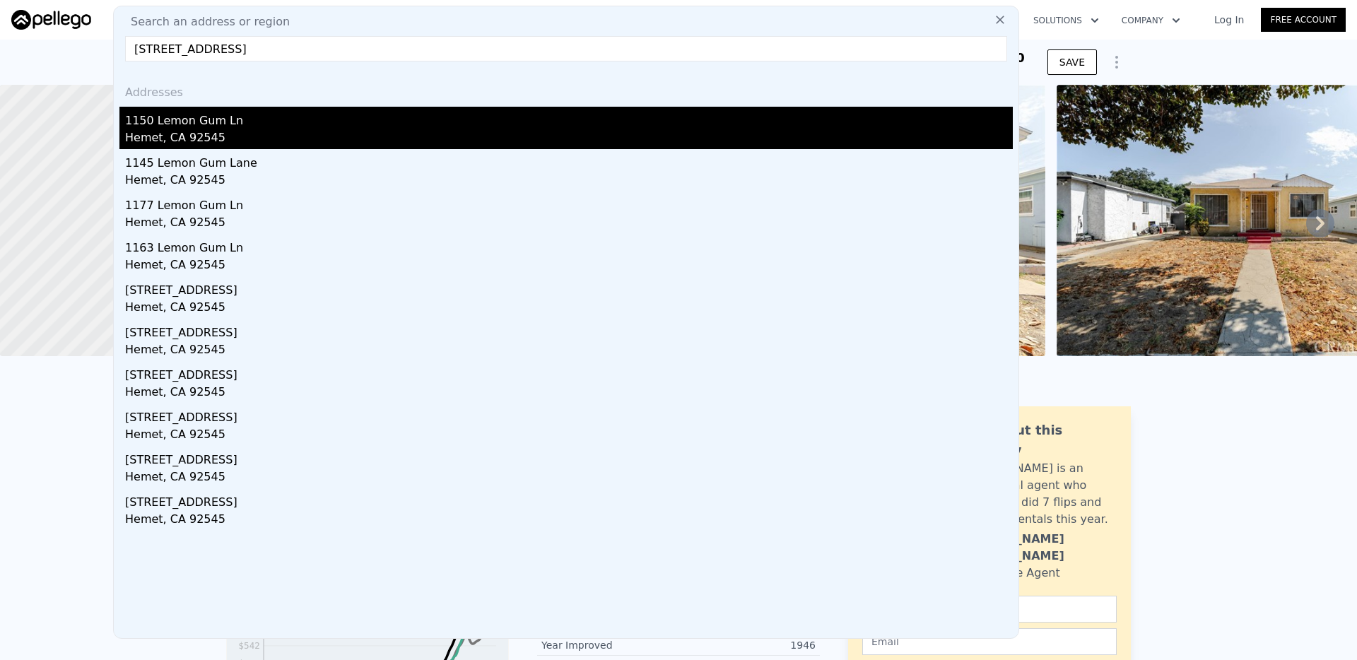
type input "[STREET_ADDRESS]"
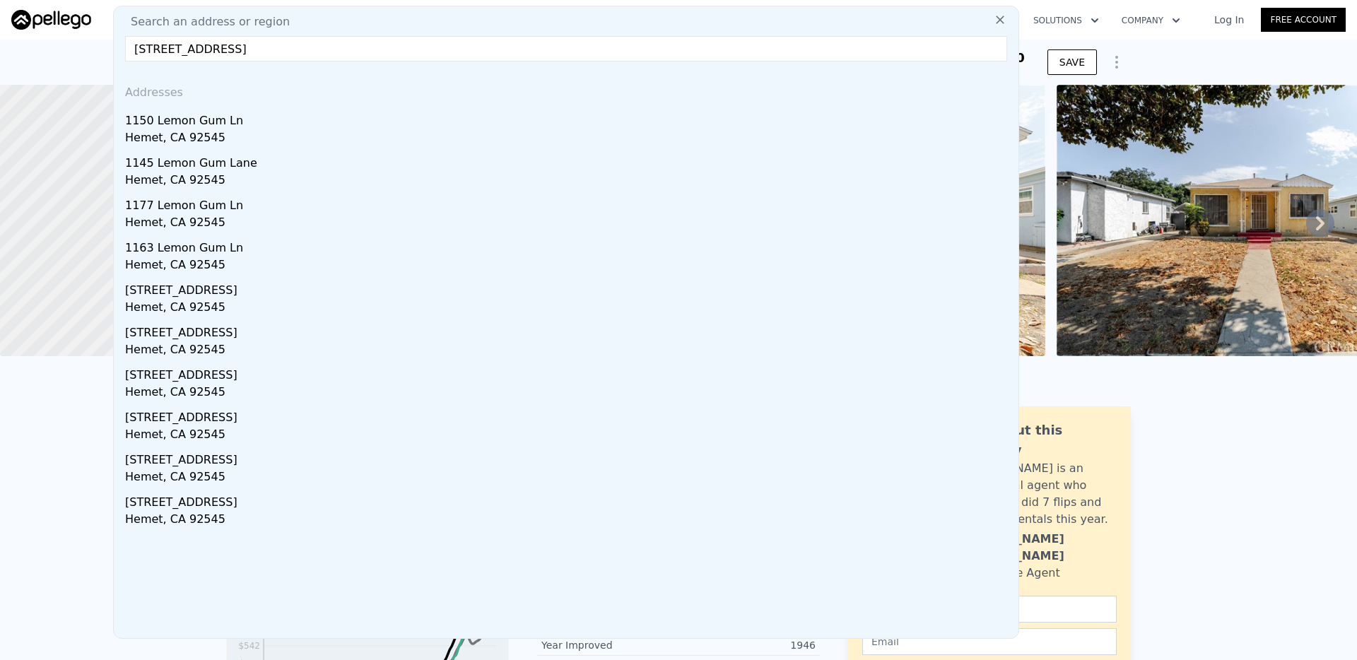
drag, startPoint x: 374, startPoint y: 121, endPoint x: 573, endPoint y: 423, distance: 361.9
click at [375, 121] on div "1150 Lemon Gum Ln" at bounding box center [569, 118] width 888 height 23
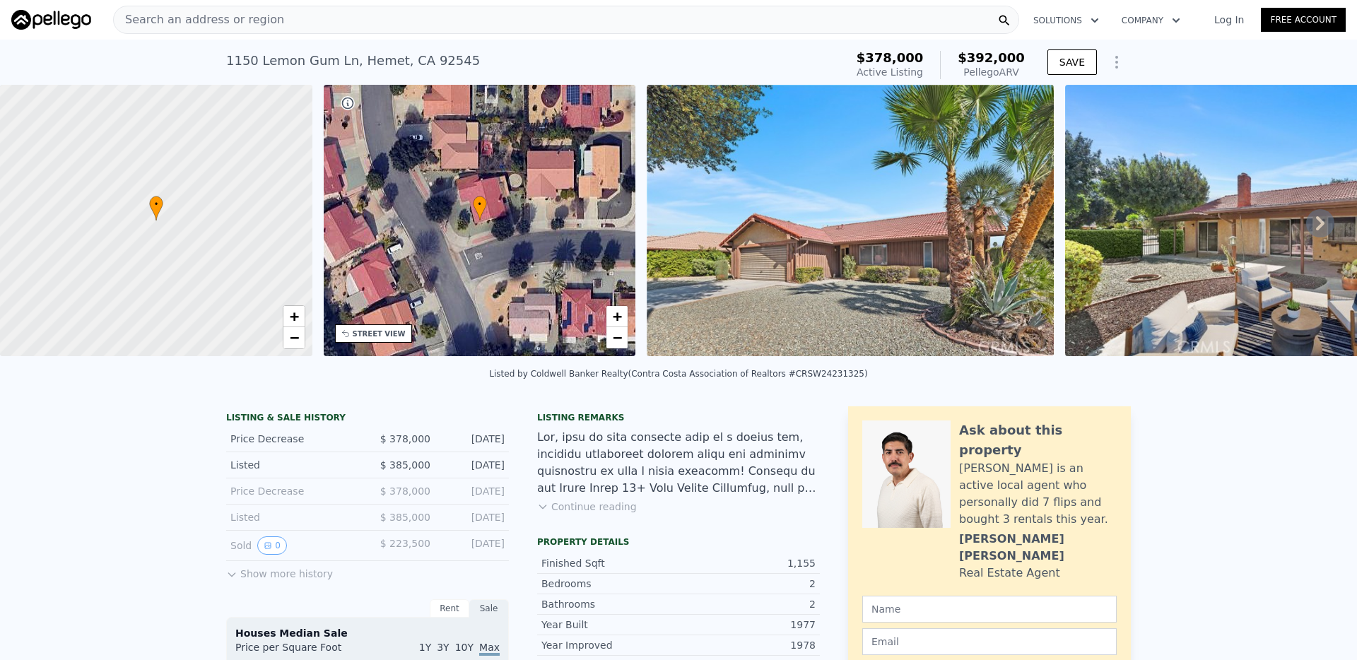
click at [370, 25] on div "Search an address or region" at bounding box center [566, 20] width 906 height 28
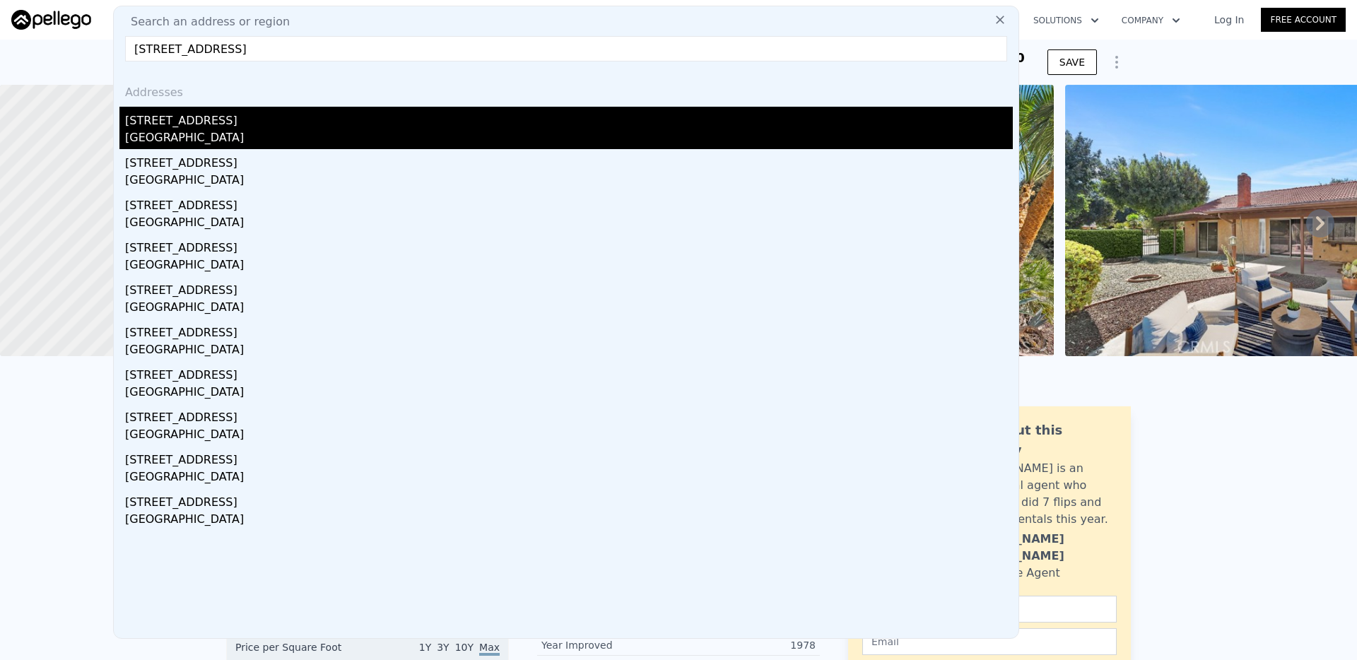
type input "[STREET_ADDRESS]"
click at [250, 131] on div "[GEOGRAPHIC_DATA]" at bounding box center [569, 139] width 888 height 20
type input "4"
type input "0.5"
type input "3"
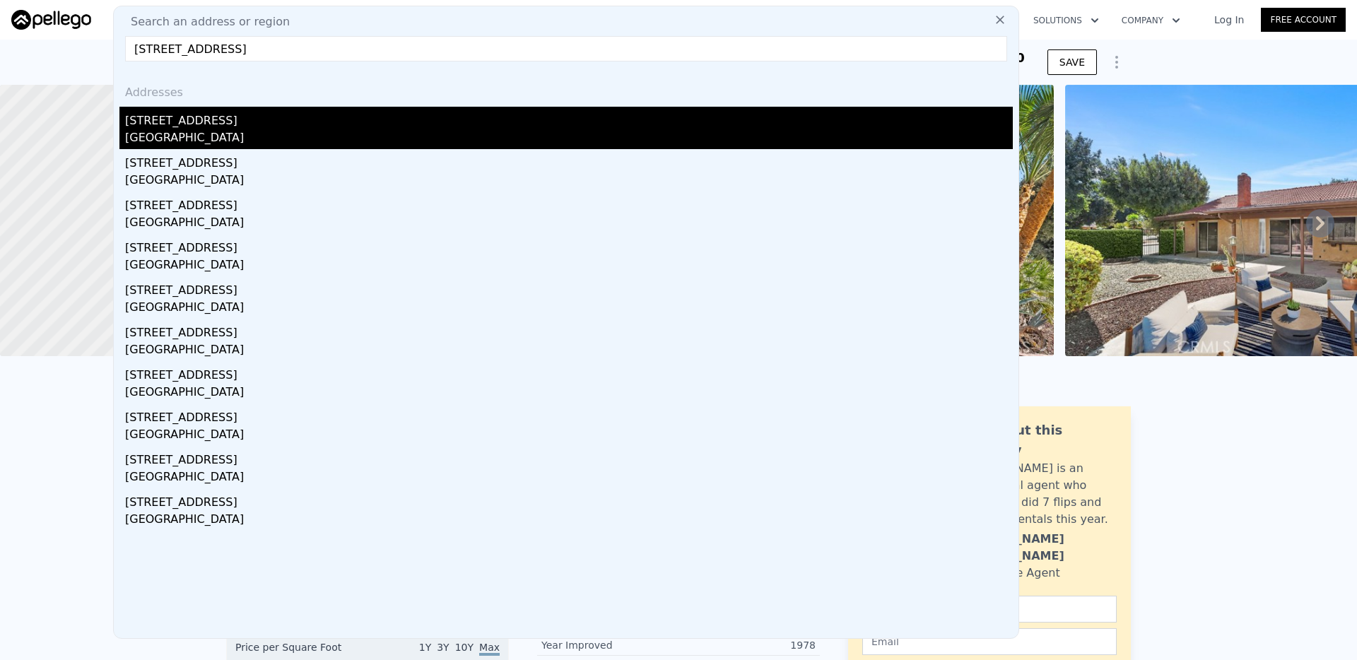
type input "901"
type input "1398"
type input "2964"
type input "6518"
type input "$ 613,000"
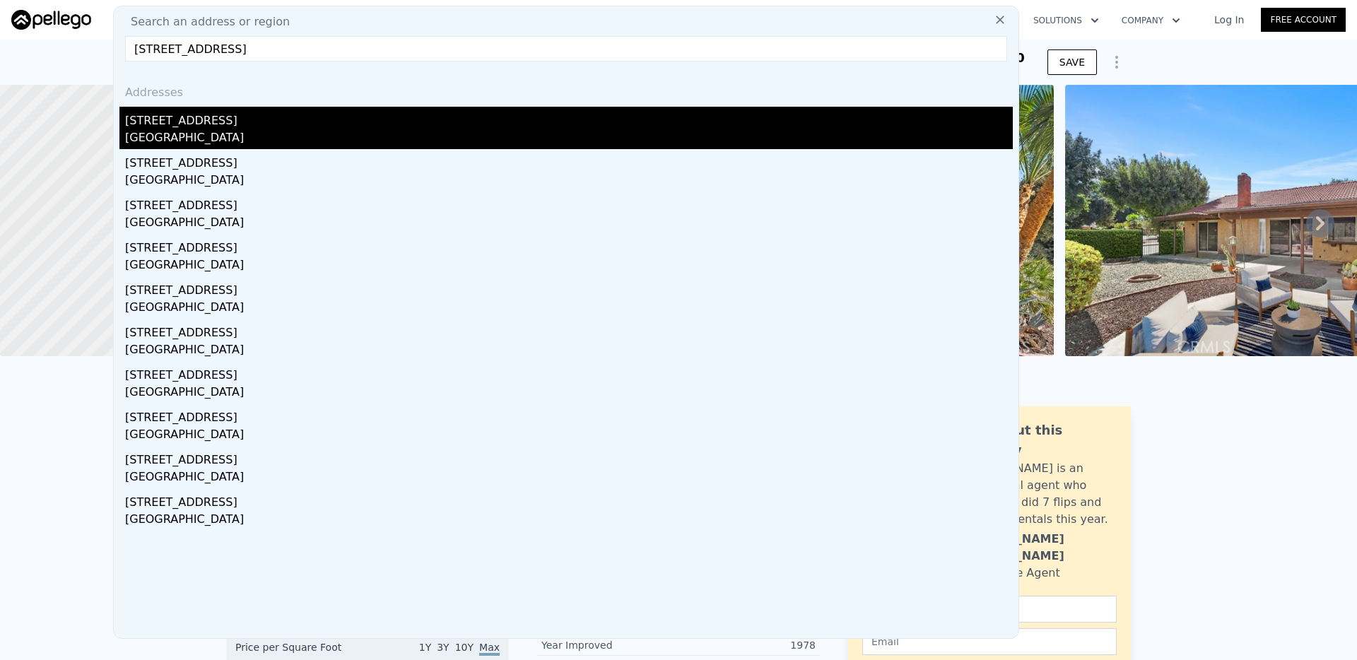
type input "6"
type input "-$ 42,119"
